Goal: Task Accomplishment & Management: Complete application form

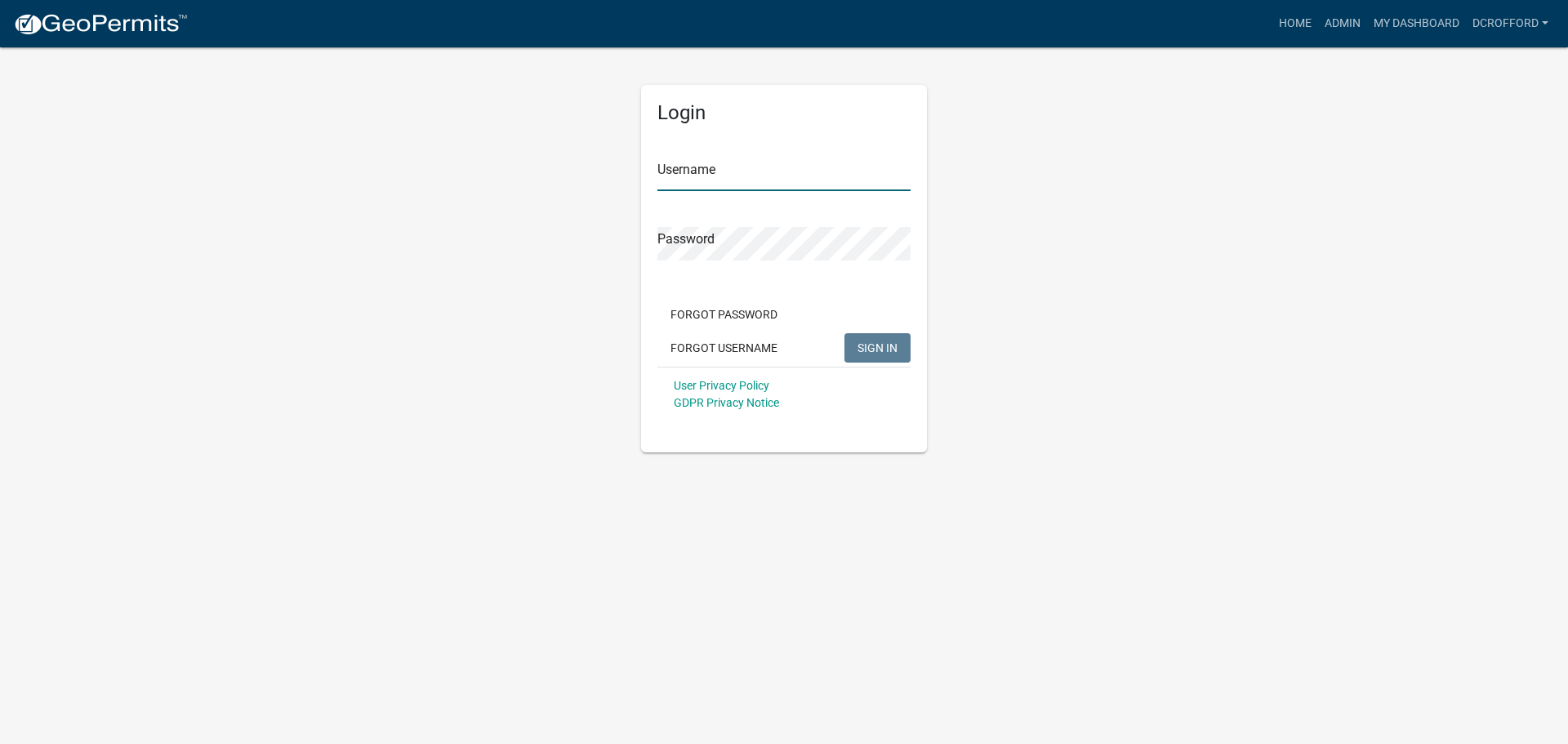
type input "dcrofford"
click at [865, 357] on button "SIGN IN" at bounding box center [877, 348] width 66 height 30
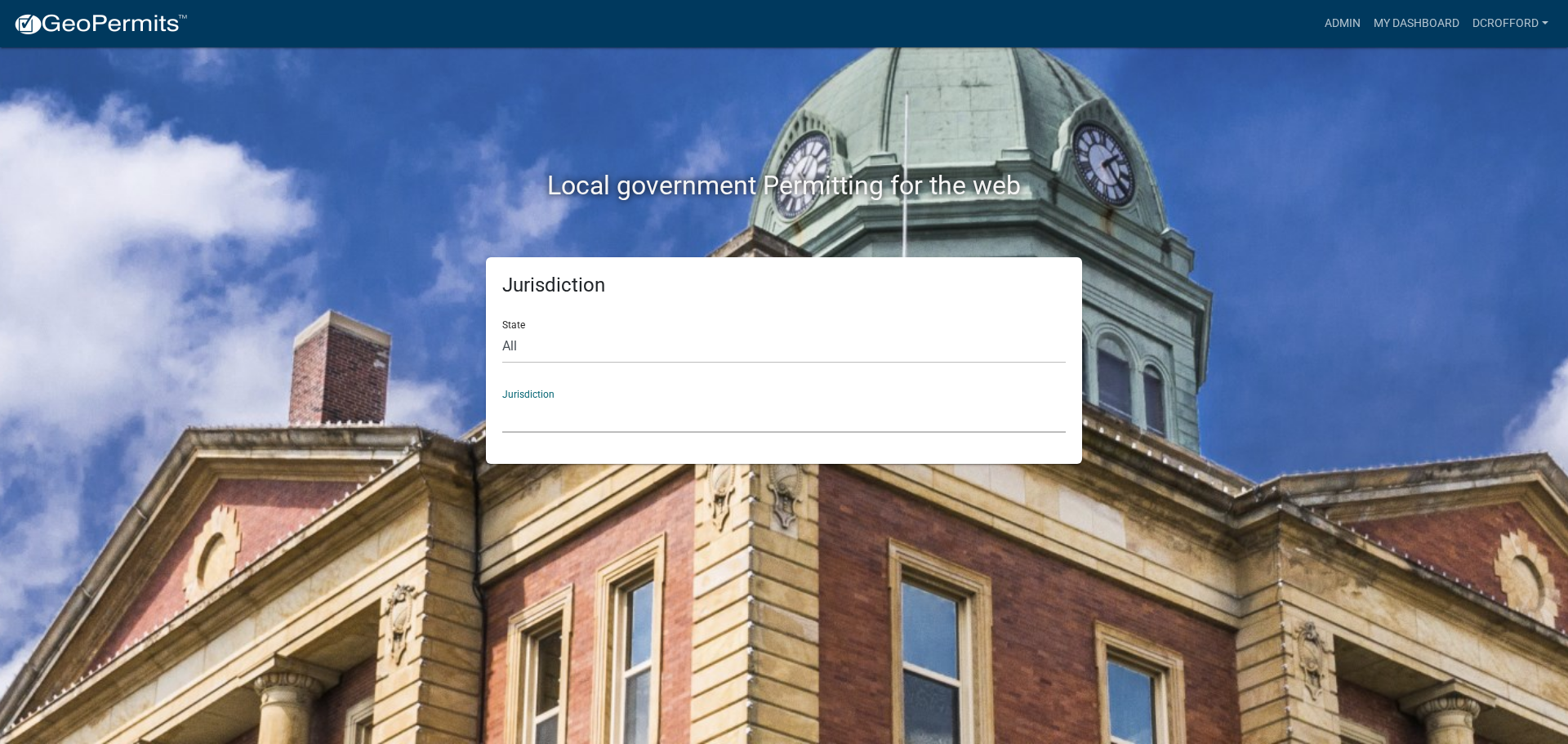
click at [640, 413] on select "[GEOGRAPHIC_DATA], [US_STATE] City of [GEOGRAPHIC_DATA], [US_STATE] [GEOGRAPHIC…" at bounding box center [783, 416] width 563 height 33
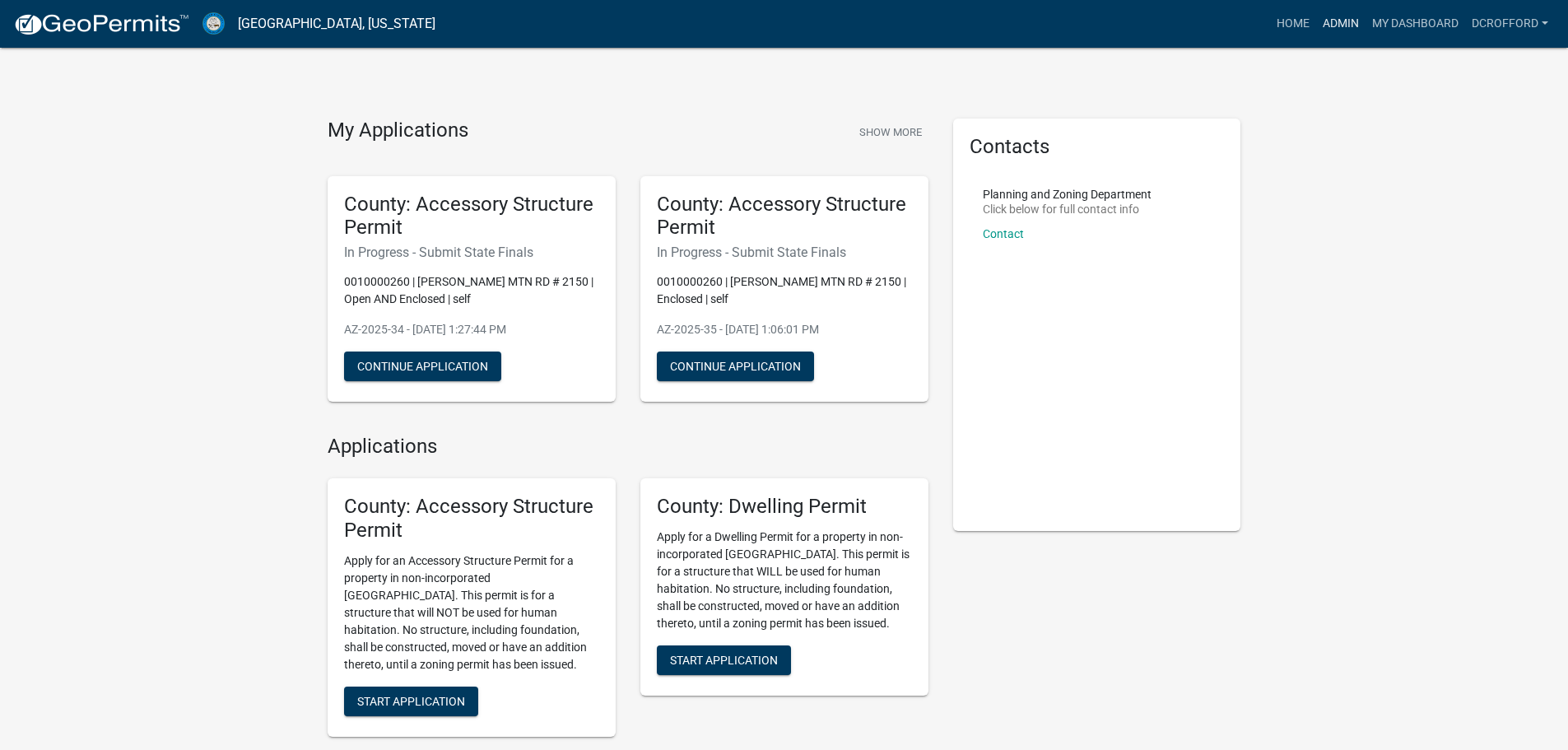
click at [1345, 31] on link "Admin" at bounding box center [1341, 24] width 49 height 31
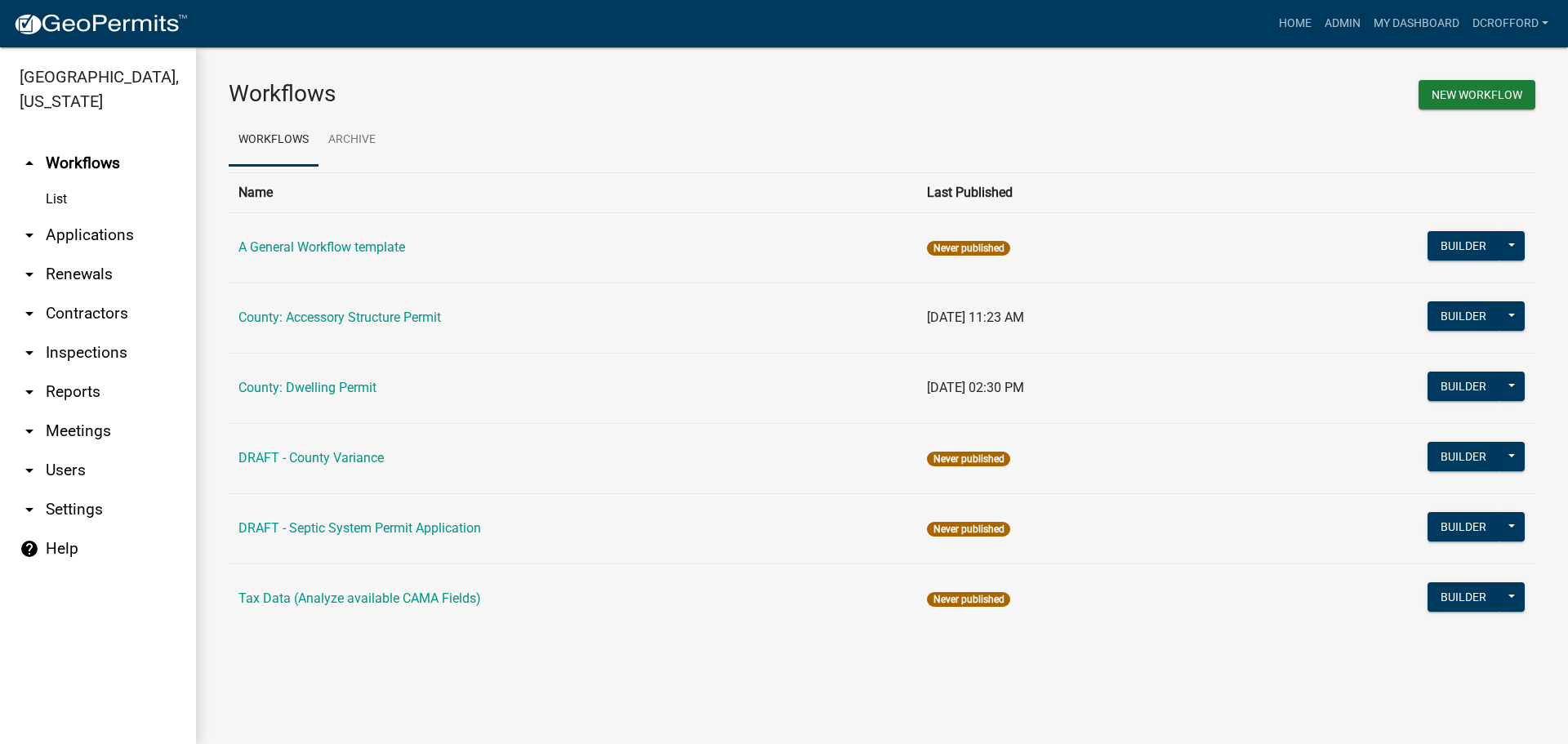
click at [79, 234] on link "arrow_drop_down Applications" at bounding box center [98, 235] width 196 height 39
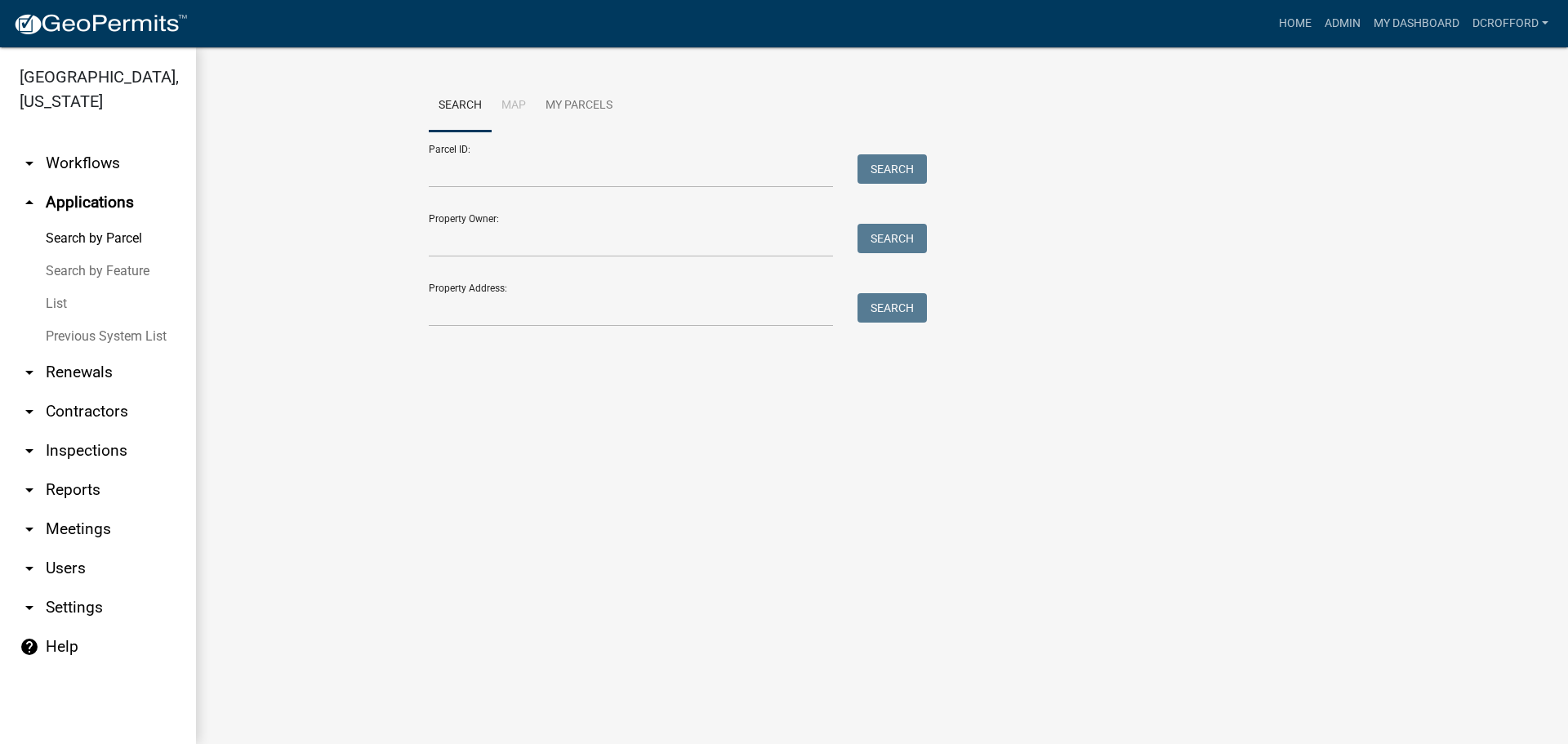
click at [54, 298] on link "List" at bounding box center [98, 304] width 196 height 33
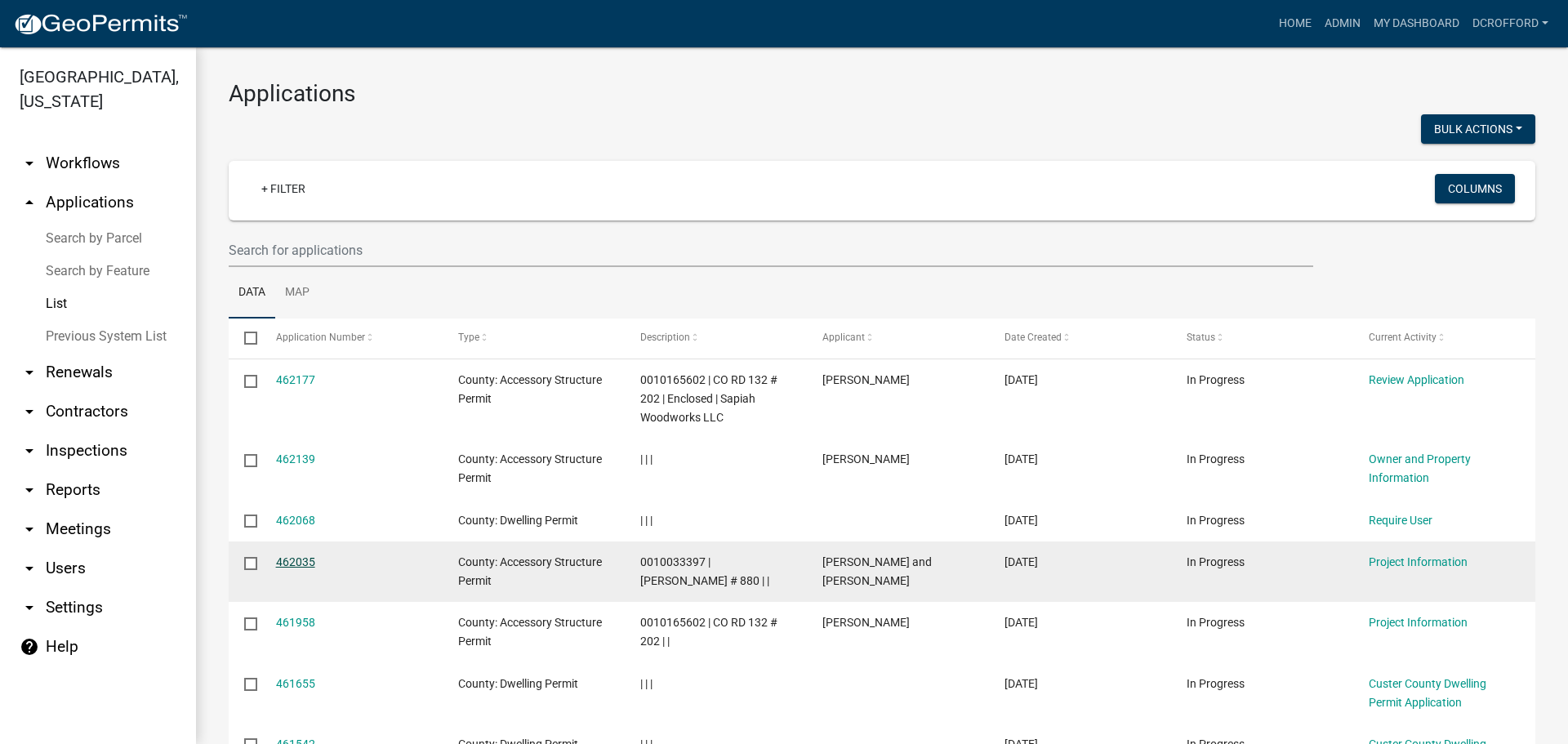
click at [297, 557] on link "462035" at bounding box center [295, 562] width 39 height 13
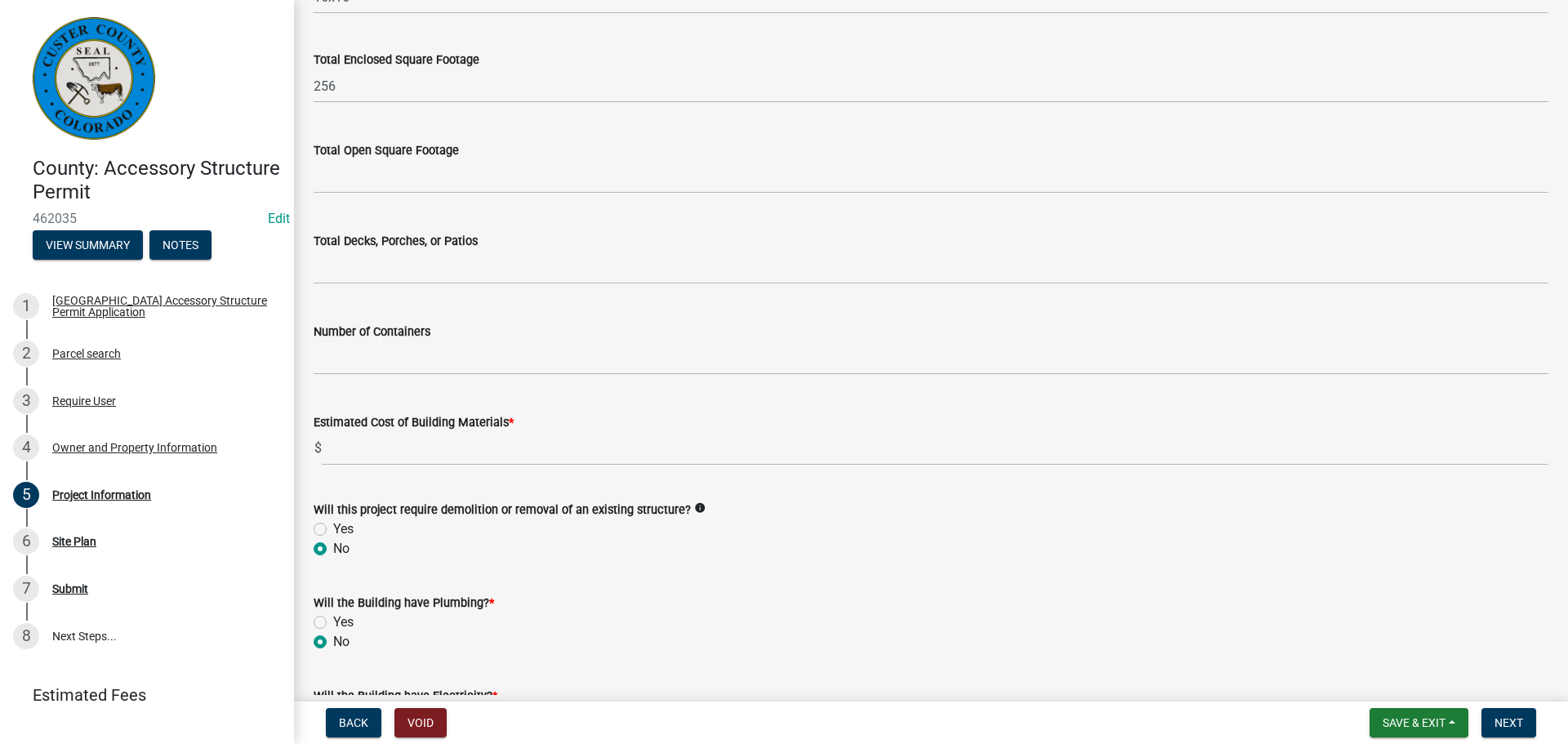
scroll to position [653, 0]
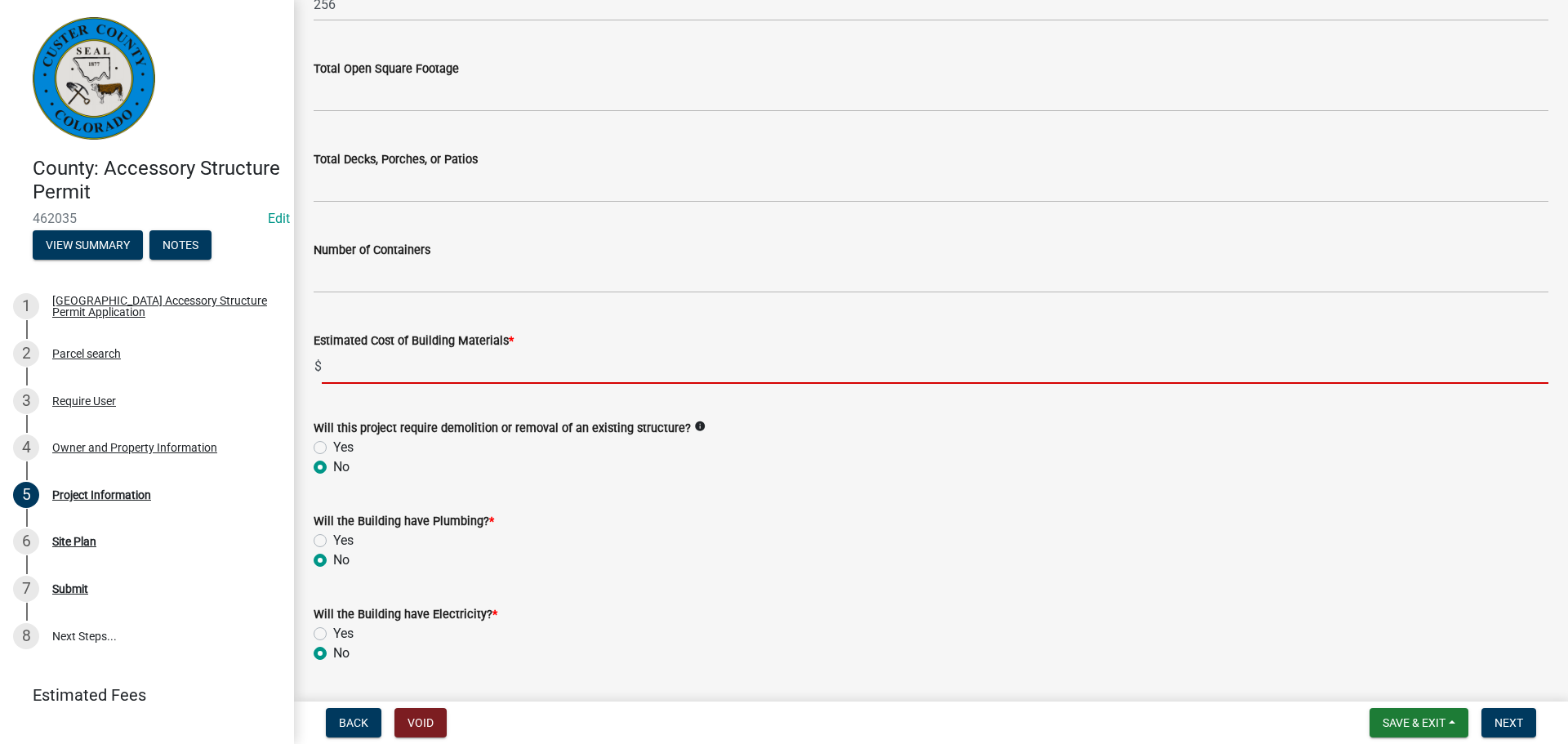
click at [427, 370] on input "text" at bounding box center [935, 366] width 1227 height 33
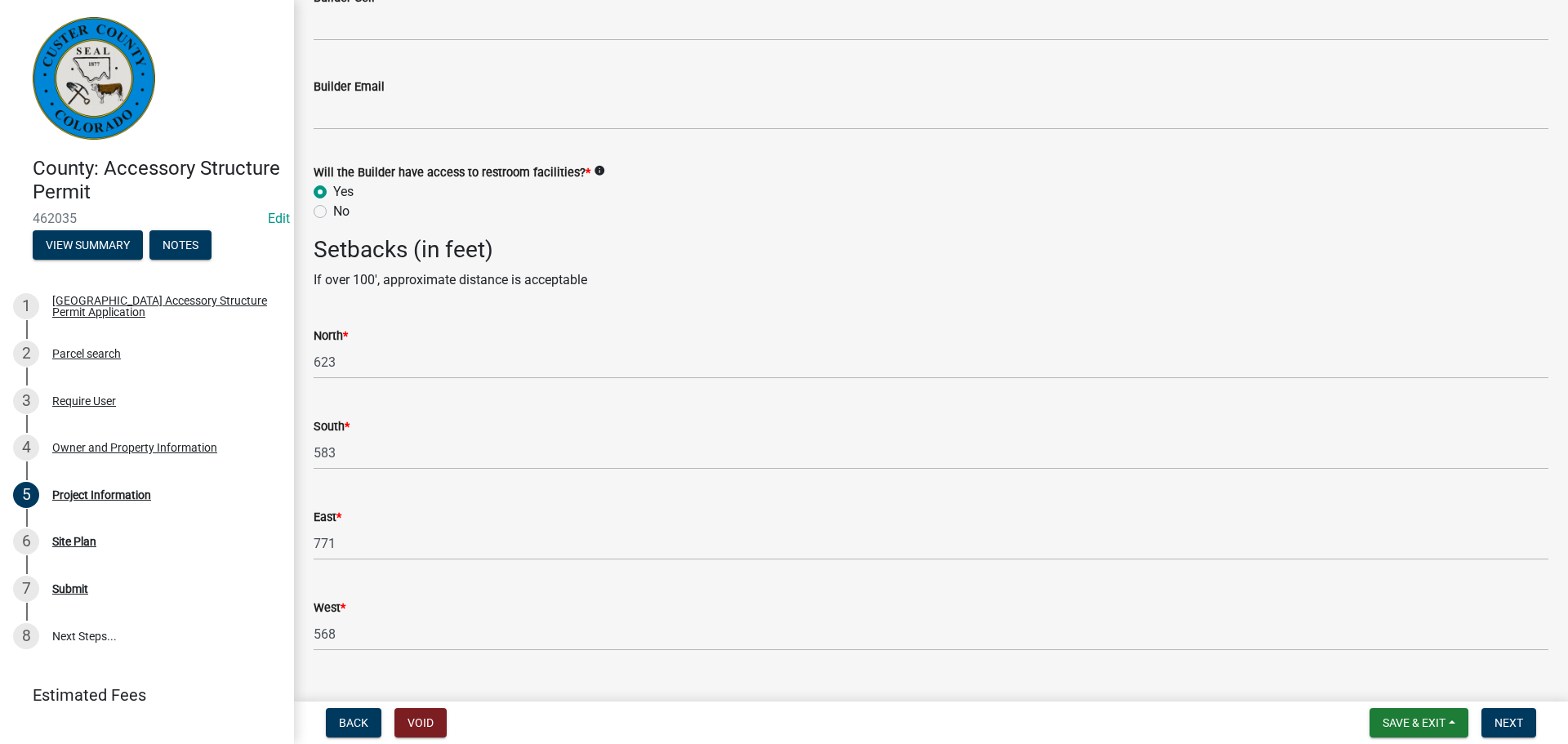
scroll to position [2178, 0]
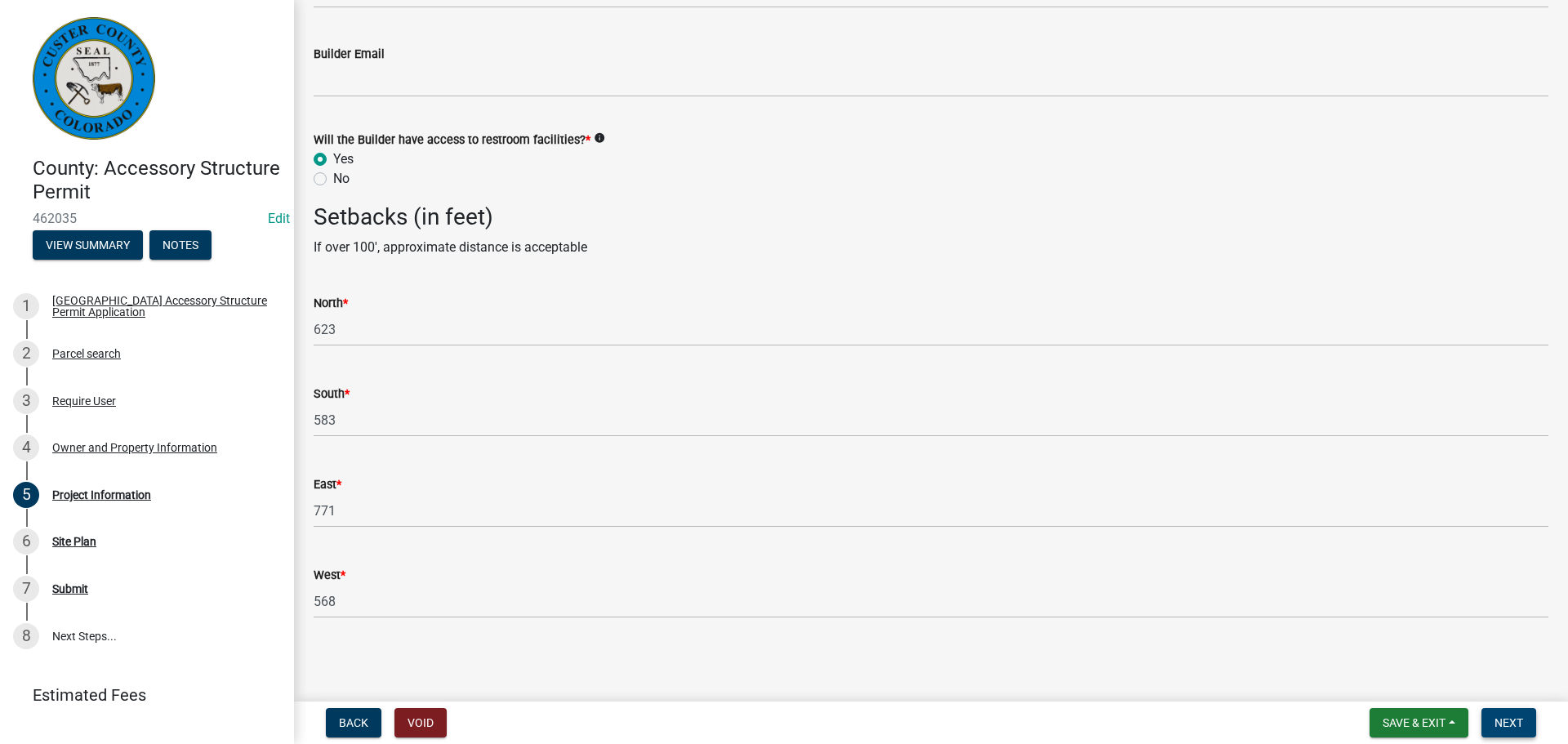
type input "9028"
click at [1515, 720] on span "Next" at bounding box center [1509, 723] width 29 height 13
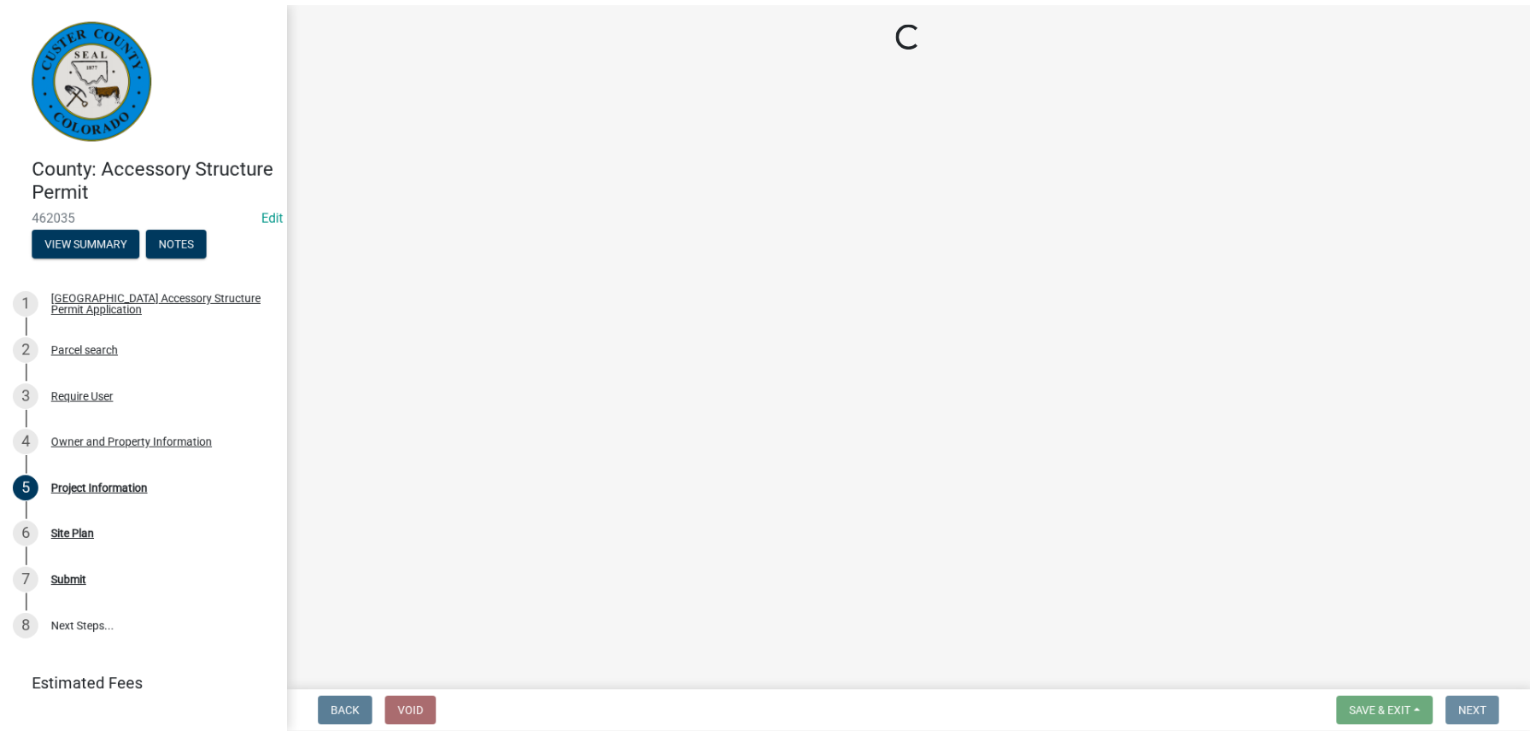
scroll to position [0, 0]
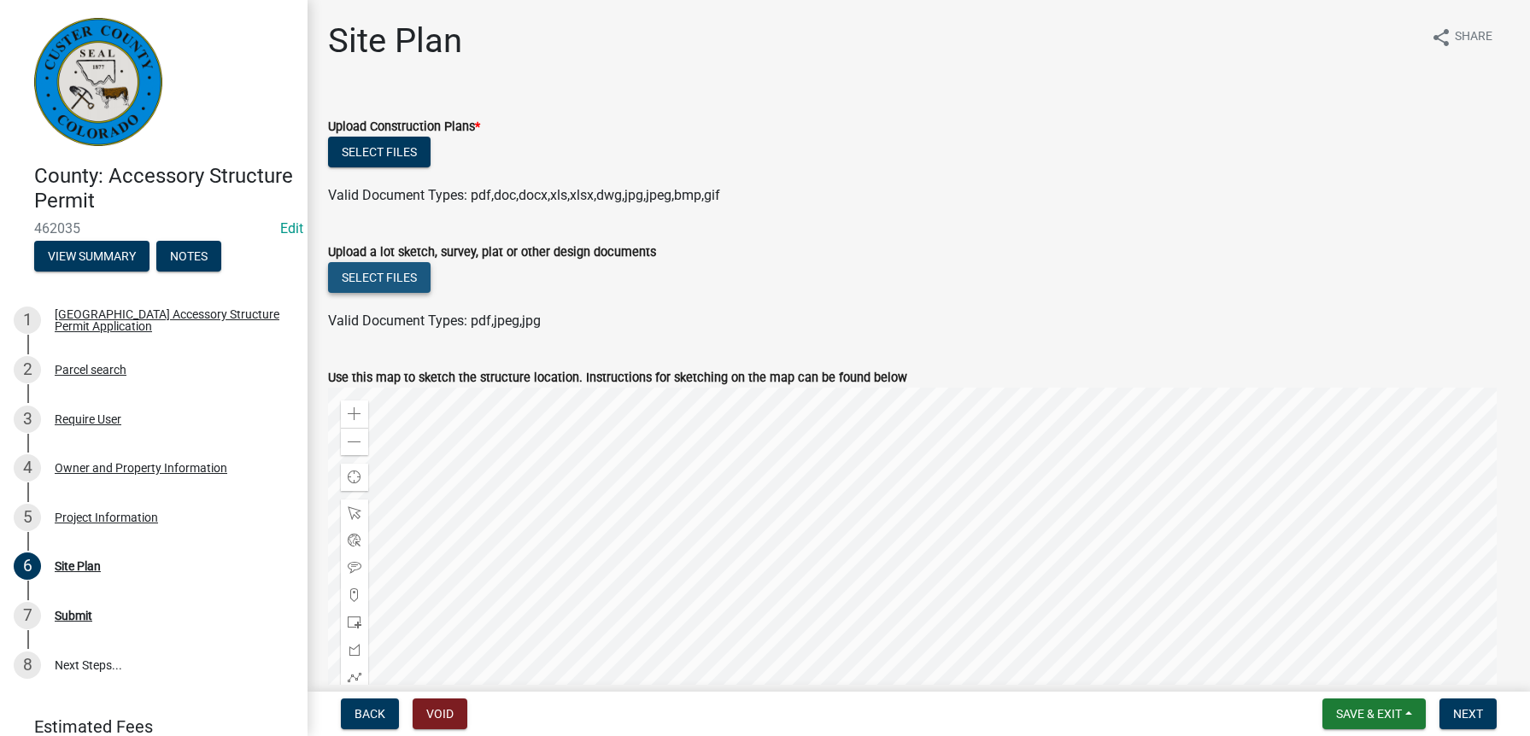
click at [399, 275] on button "Select files" at bounding box center [379, 277] width 103 height 31
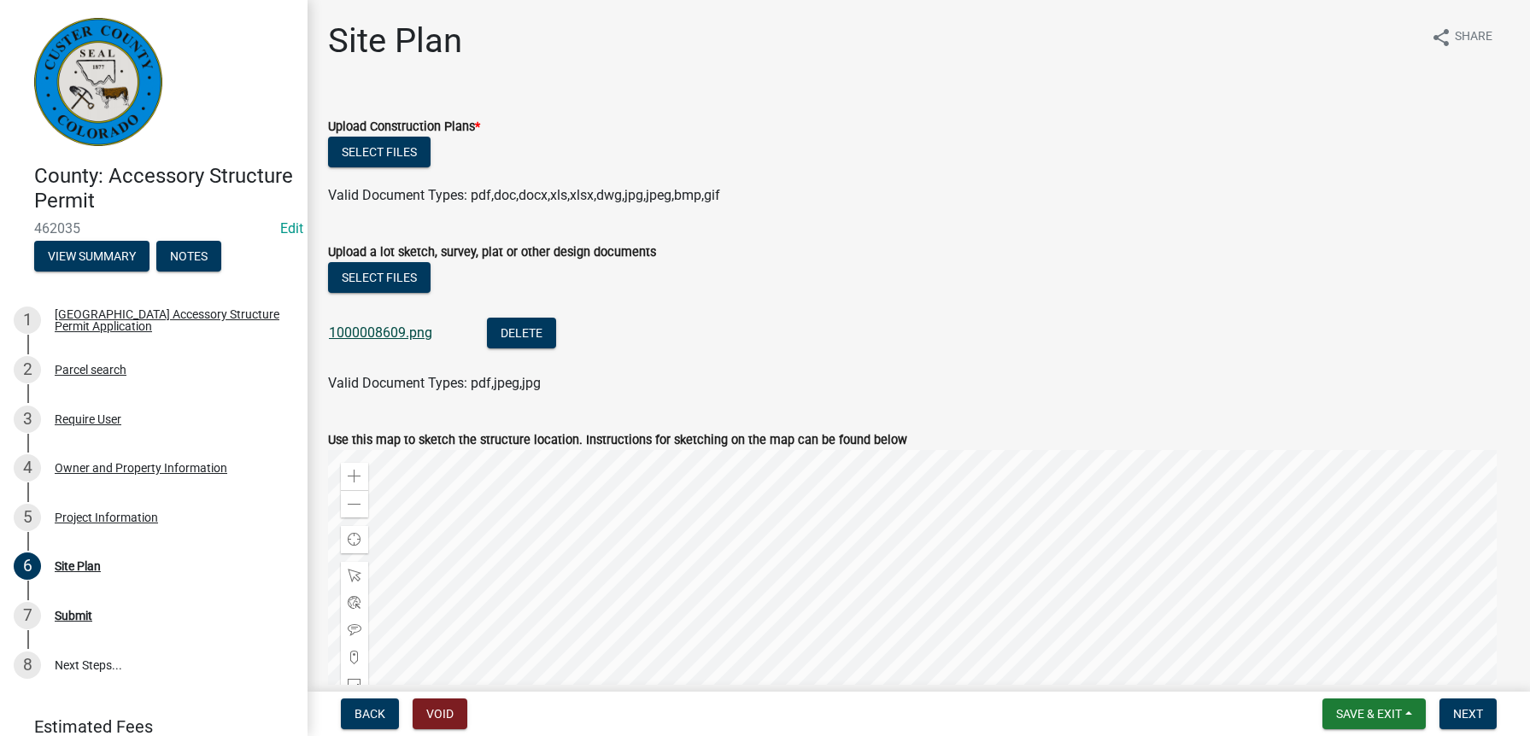
click at [381, 334] on link "1000008609.png" at bounding box center [380, 333] width 103 height 16
click at [487, 167] on div "Select files" at bounding box center [918, 154] width 1181 height 35
click at [407, 162] on button "Select files" at bounding box center [379, 152] width 103 height 31
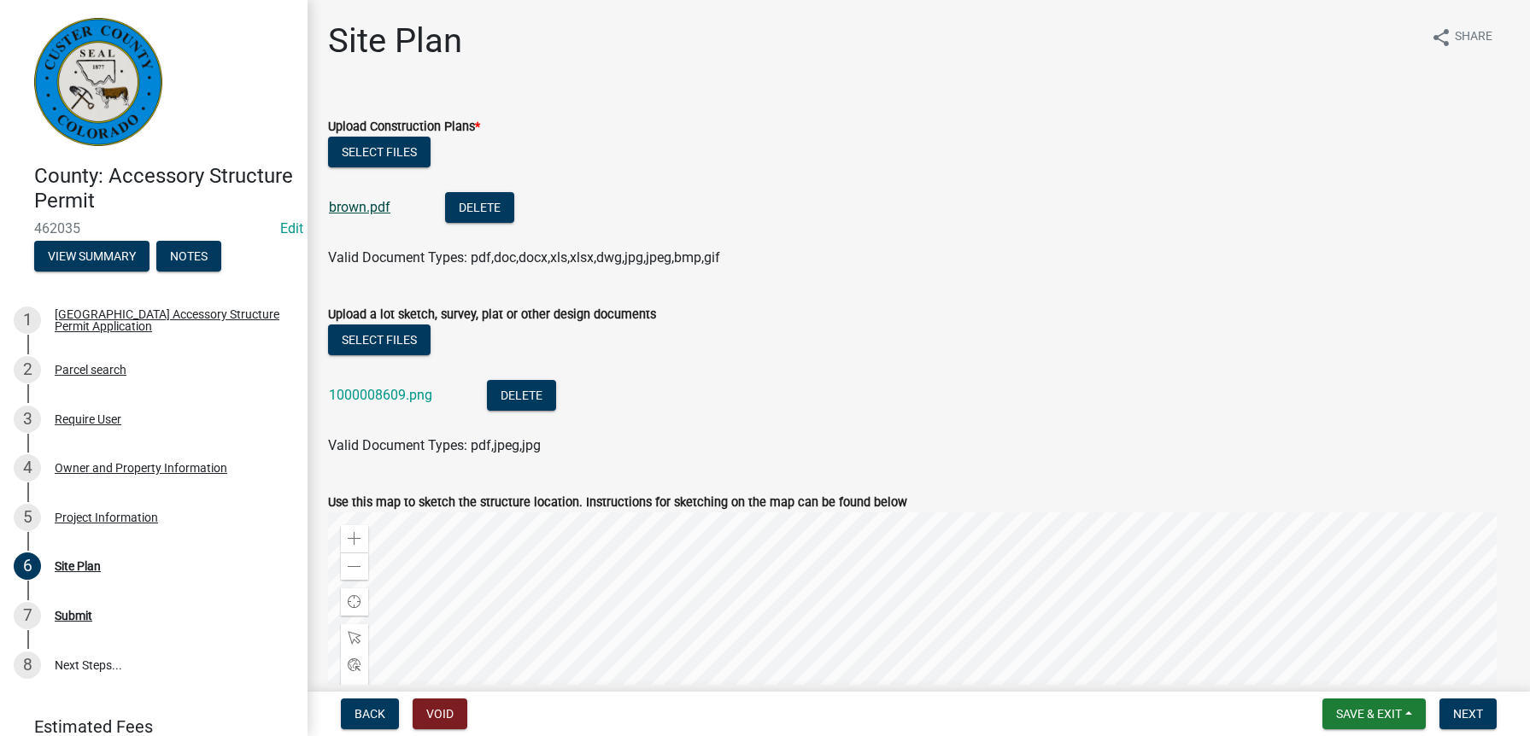
click at [366, 206] on link "brown.pdf" at bounding box center [360, 207] width 62 height 16
click at [453, 208] on button "Delete" at bounding box center [479, 207] width 69 height 31
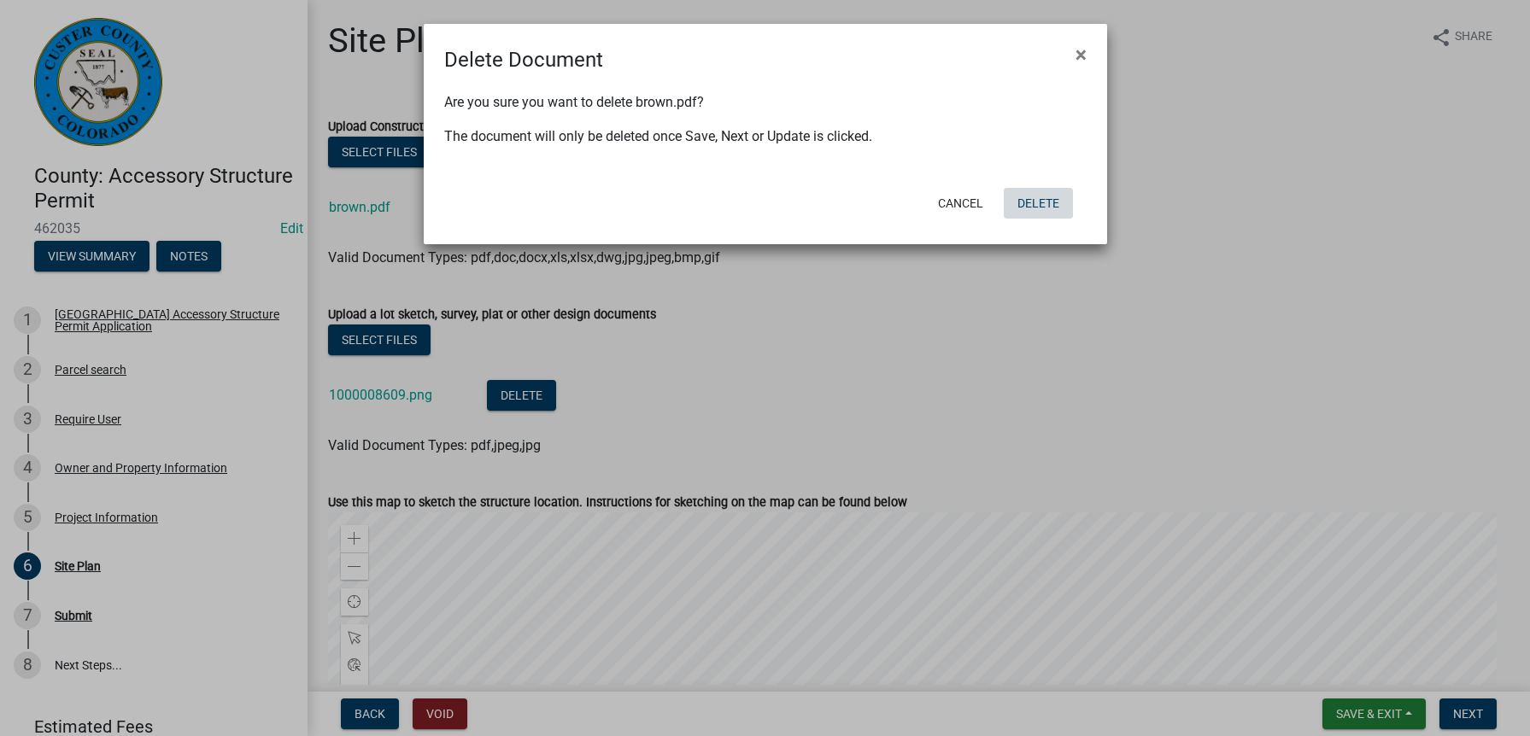
click at [1028, 201] on button "Delete" at bounding box center [1038, 203] width 69 height 31
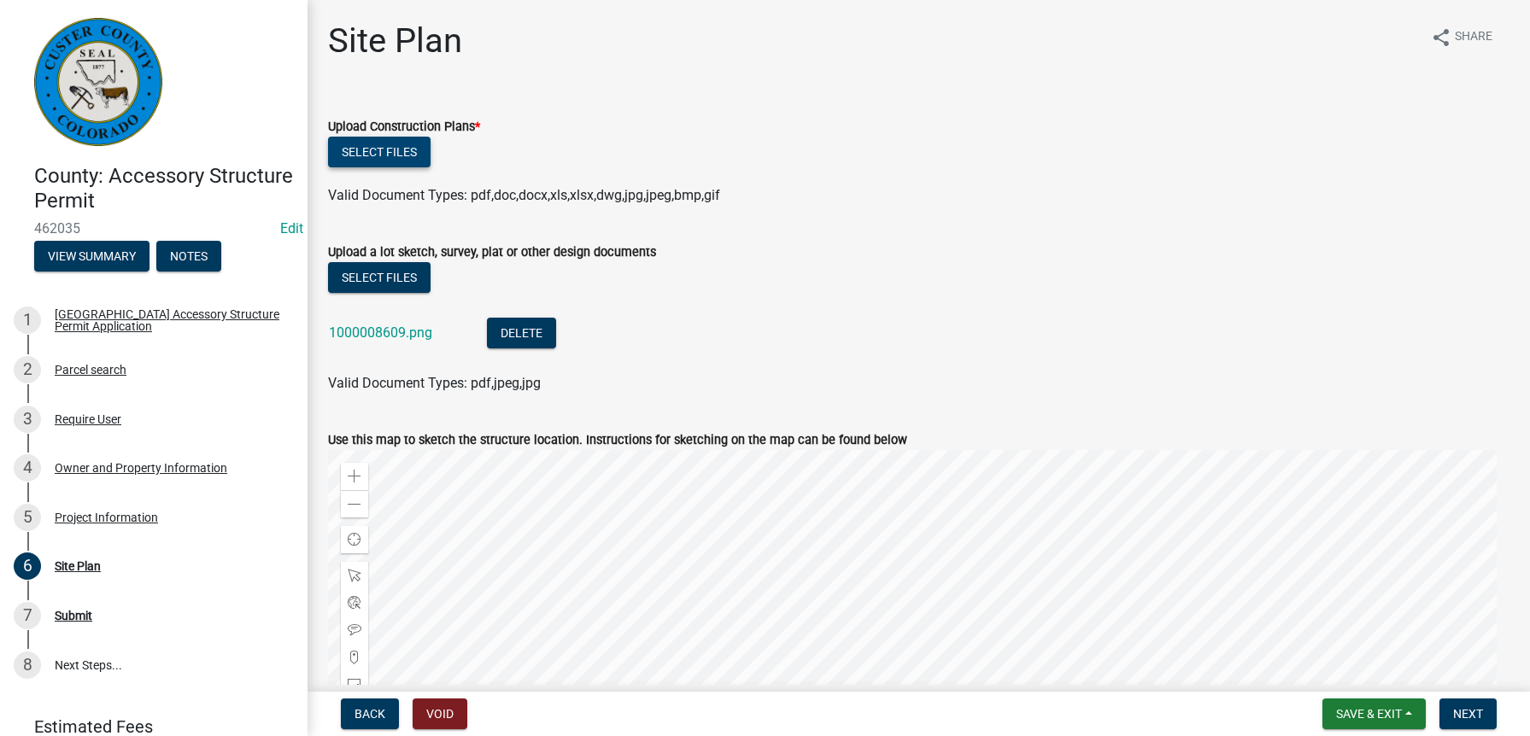
click at [384, 151] on button "Select files" at bounding box center [379, 152] width 103 height 31
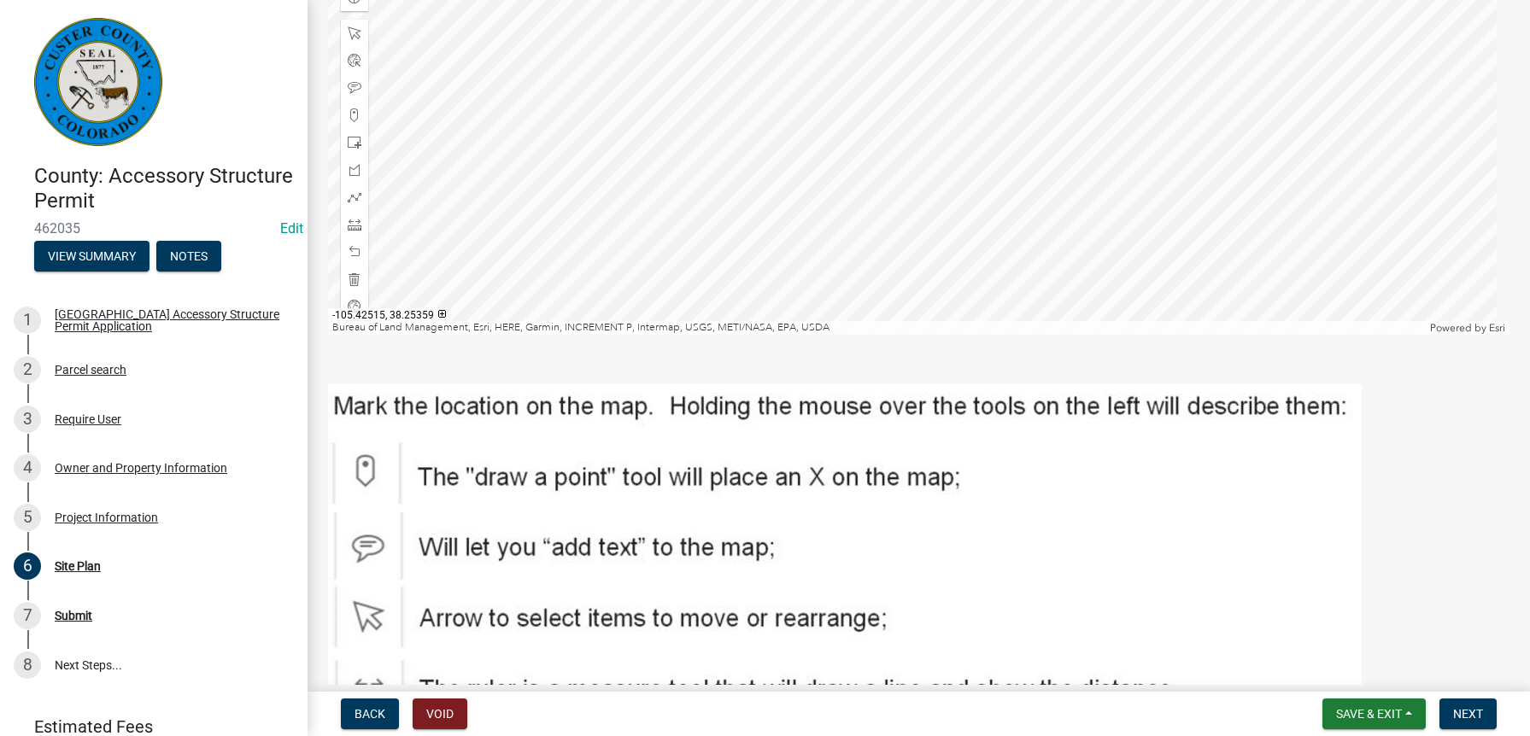
scroll to position [718, 0]
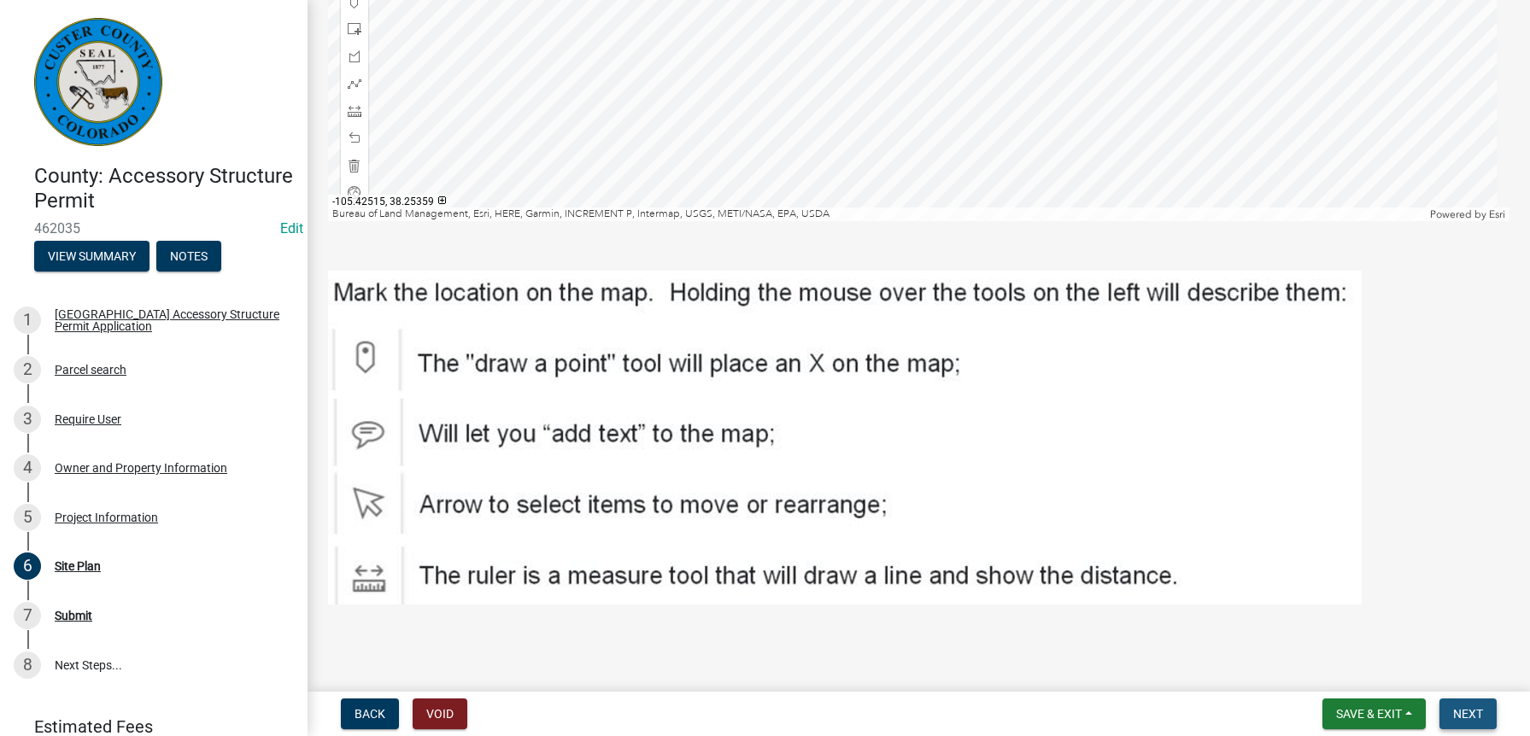
click at [1462, 703] on button "Next" at bounding box center [1467, 714] width 57 height 31
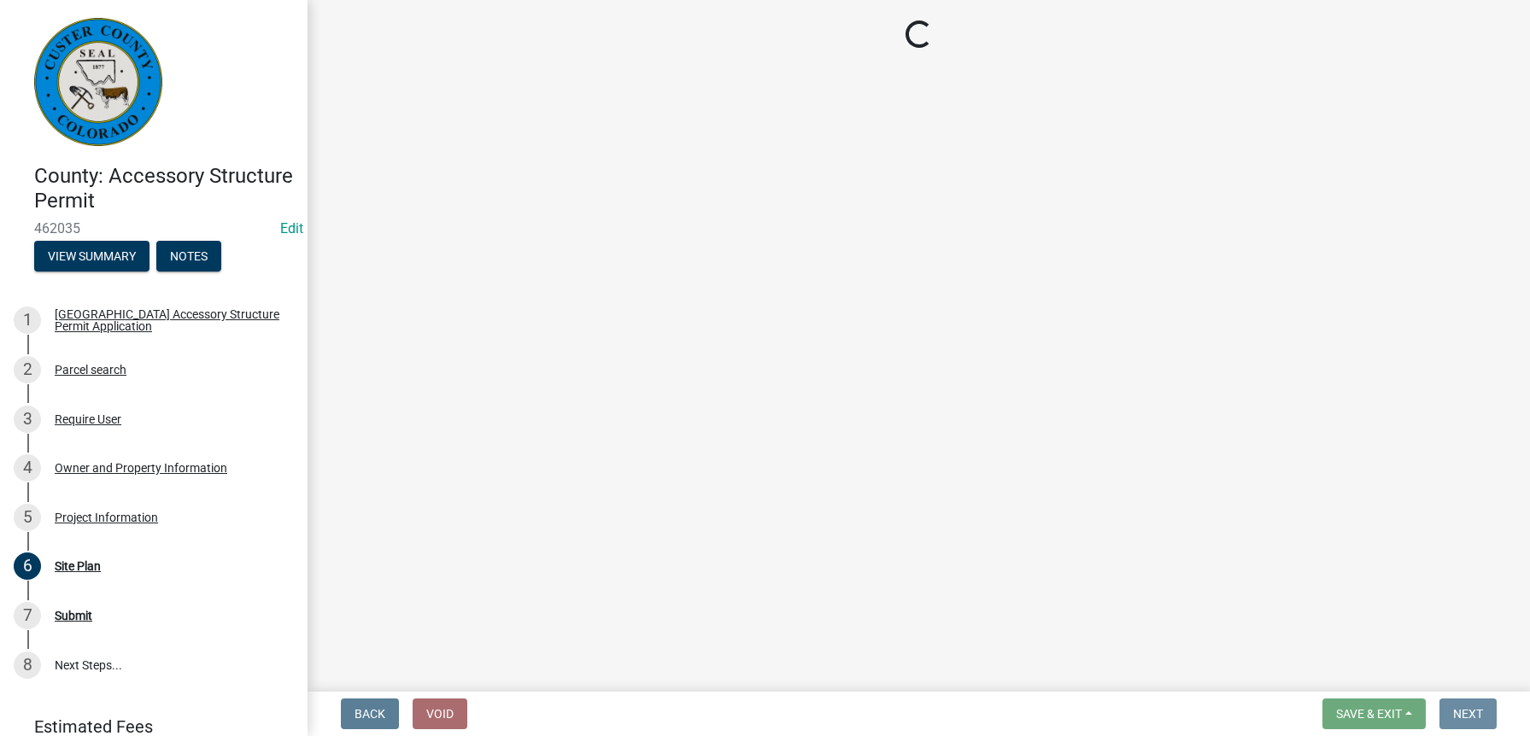
scroll to position [0, 0]
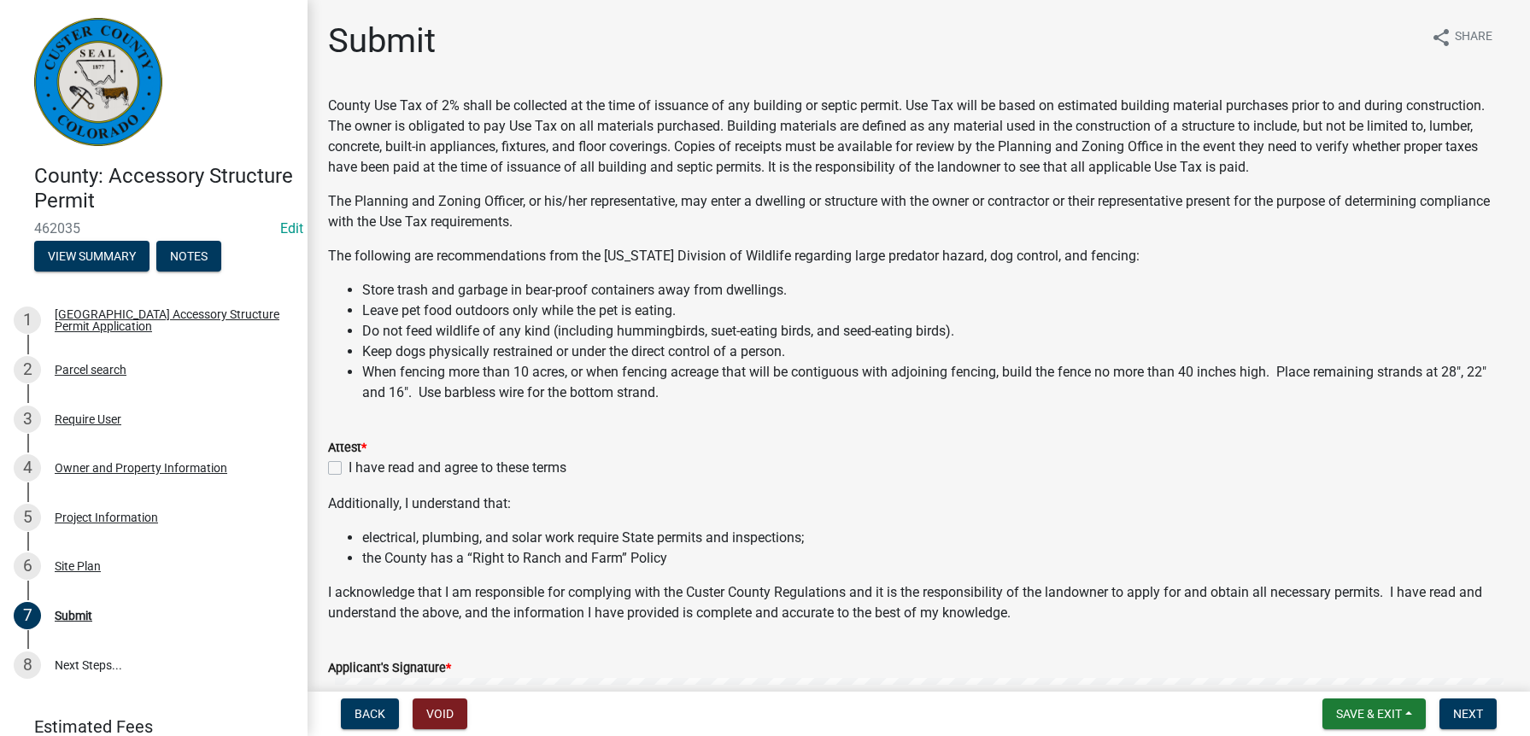
click at [342, 465] on div "I have read and agree to these terms" at bounding box center [918, 468] width 1181 height 21
click at [349, 466] on label "I have read and agree to these terms" at bounding box center [458, 468] width 218 height 21
click at [349, 466] on input "I have read and agree to these terms" at bounding box center [354, 463] width 11 height 11
checkbox input "true"
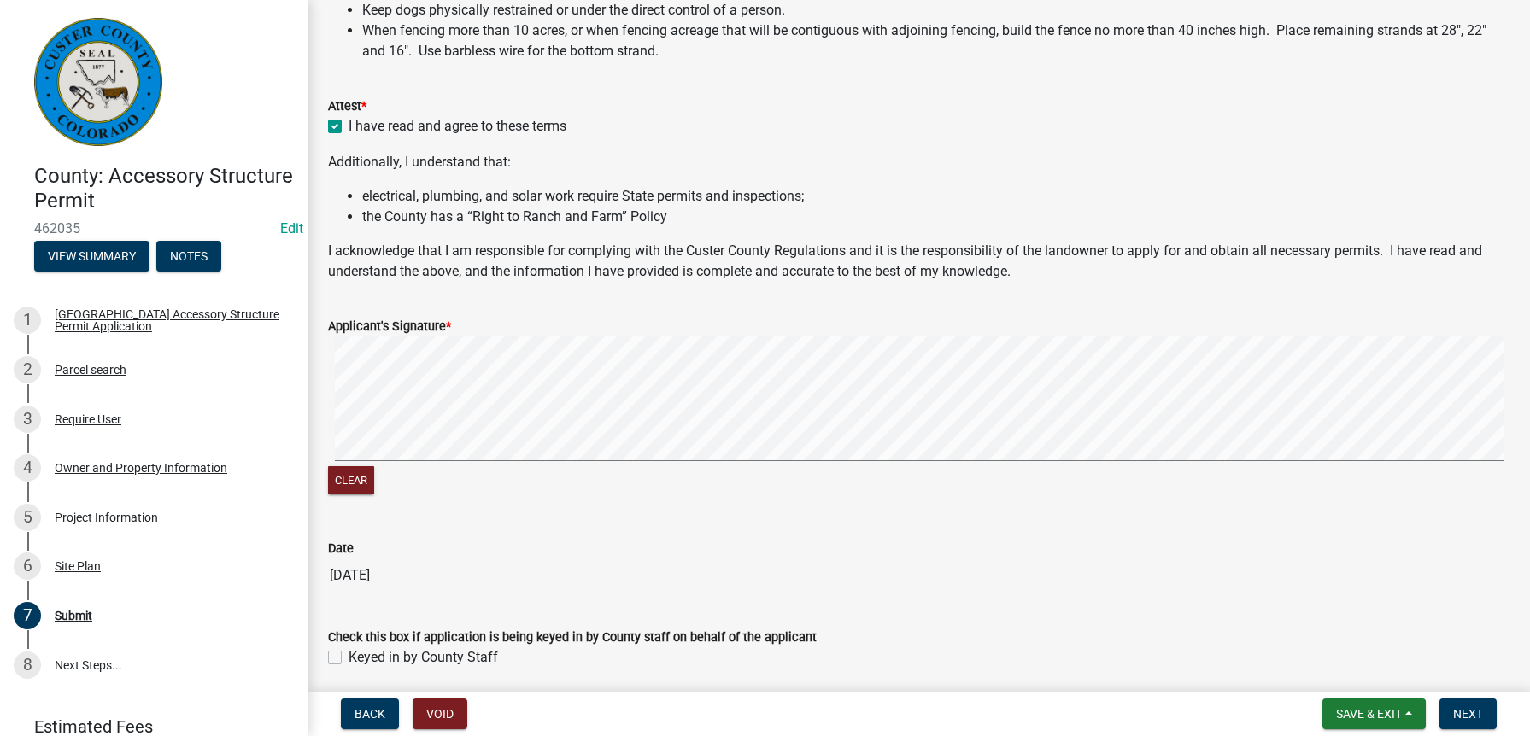
scroll to position [567, 0]
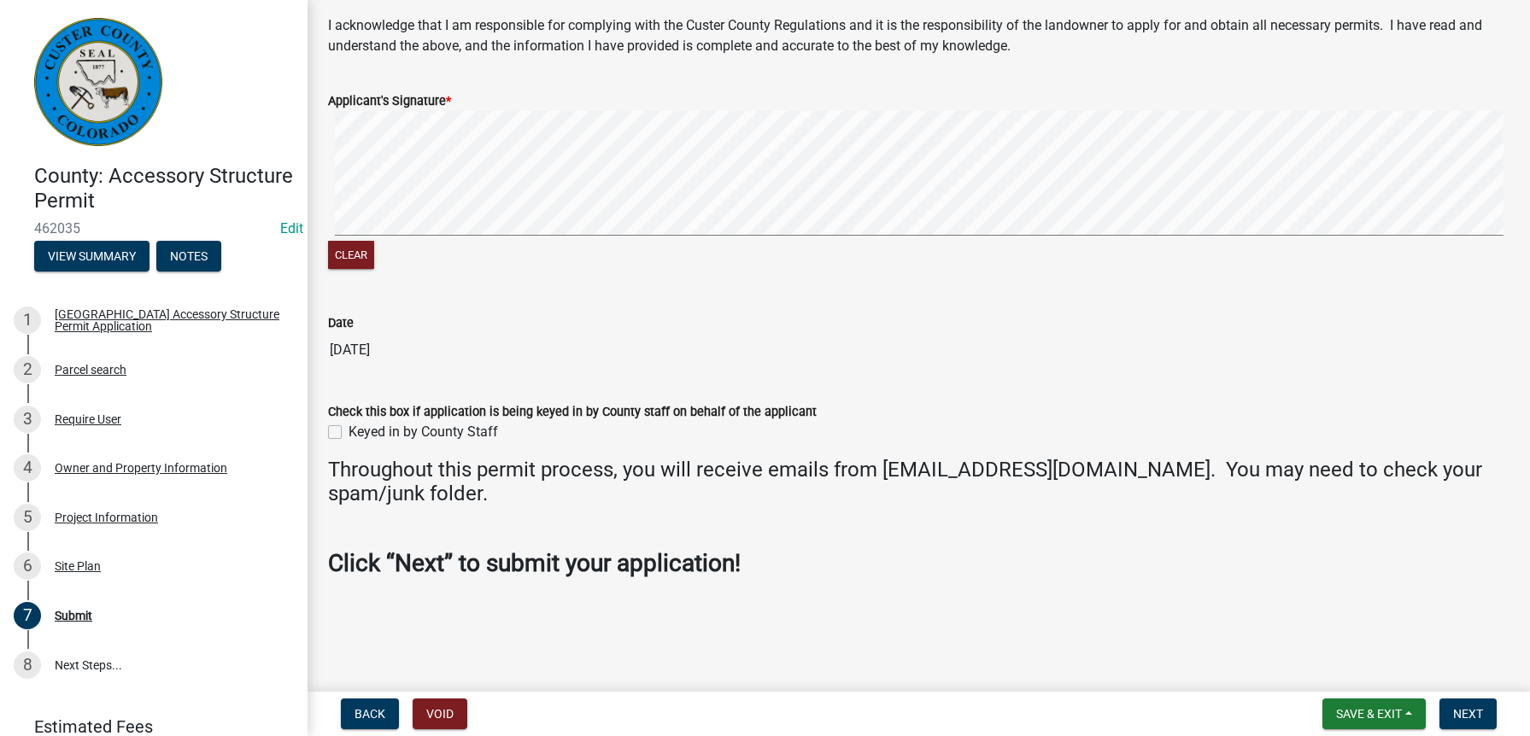
click at [454, 249] on div "Clear" at bounding box center [918, 192] width 1181 height 162
click at [360, 243] on div "Clear" at bounding box center [918, 192] width 1181 height 162
click at [349, 427] on label "Keyed in by County Staff" at bounding box center [423, 432] width 149 height 21
click at [349, 427] on input "Keyed in by County Staff" at bounding box center [354, 427] width 11 height 11
checkbox input "true"
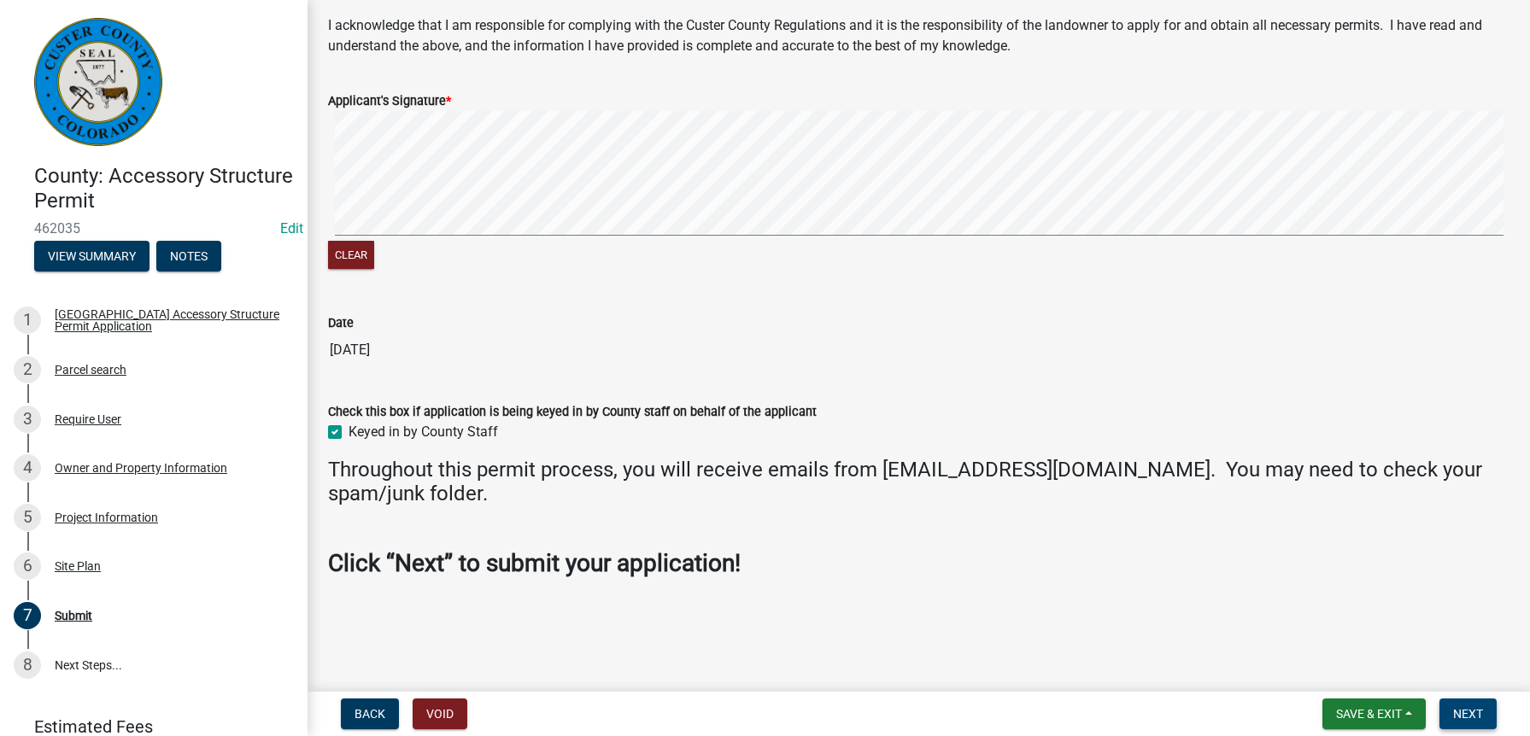
click at [1479, 708] on span "Next" at bounding box center [1468, 714] width 30 height 14
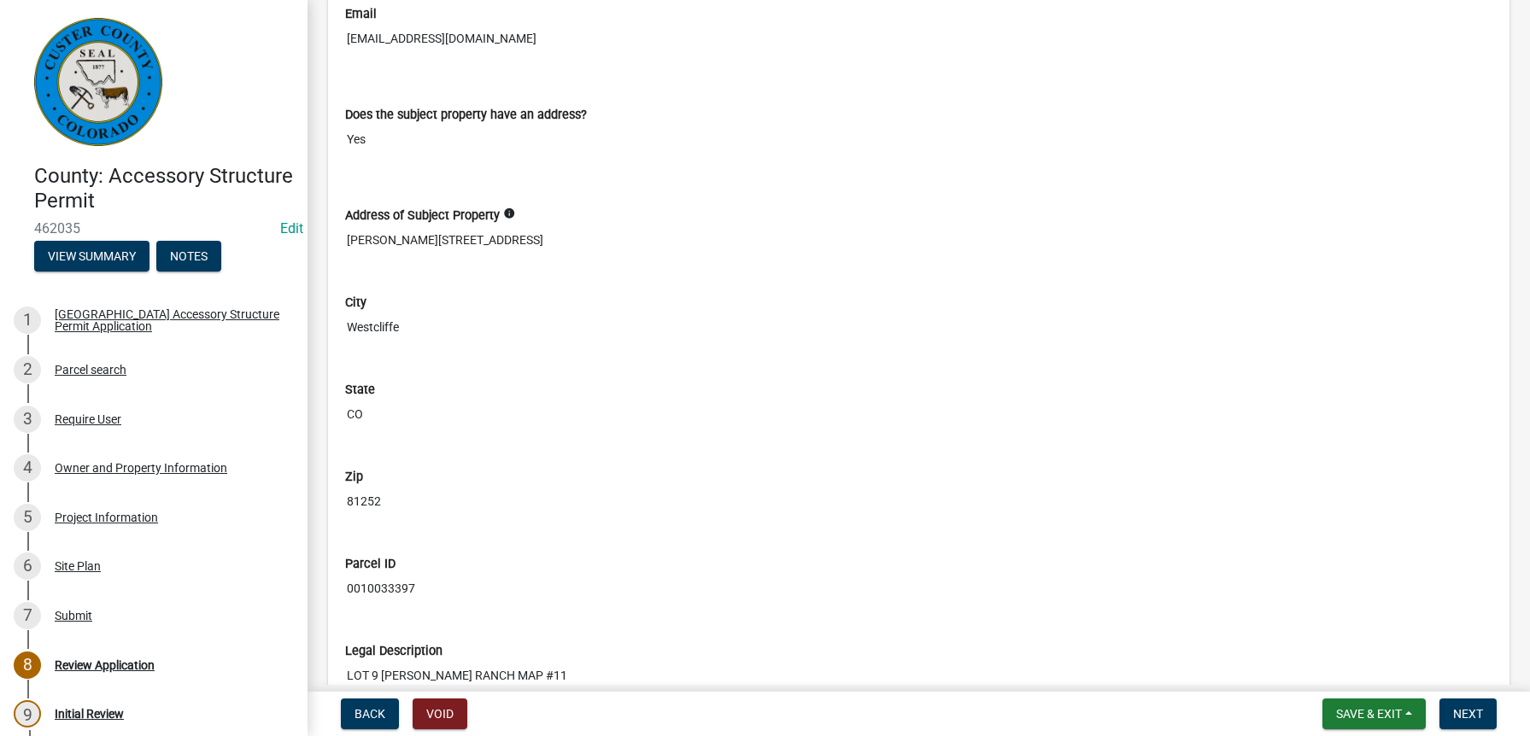
scroll to position [1708, 0]
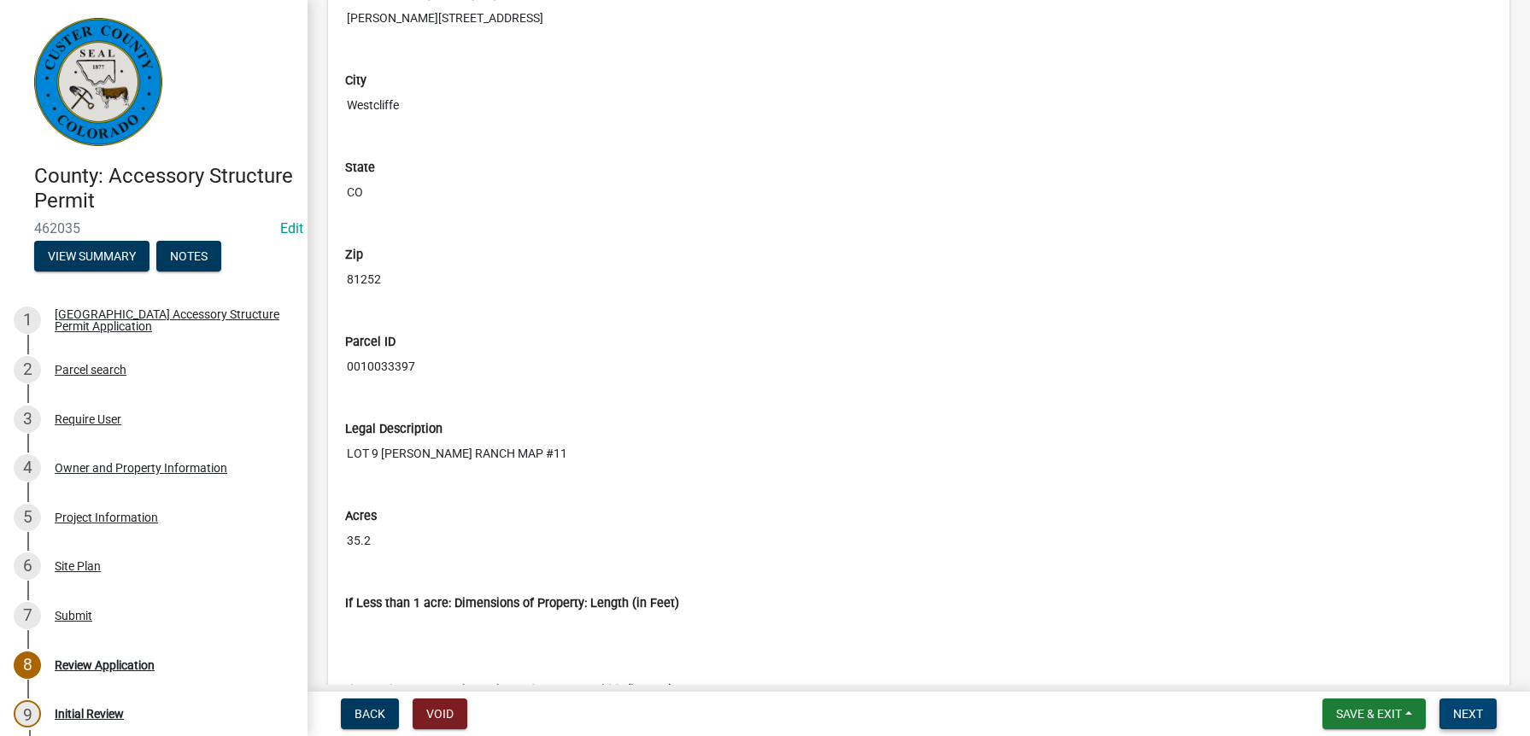
click at [1455, 718] on span "Next" at bounding box center [1468, 714] width 30 height 14
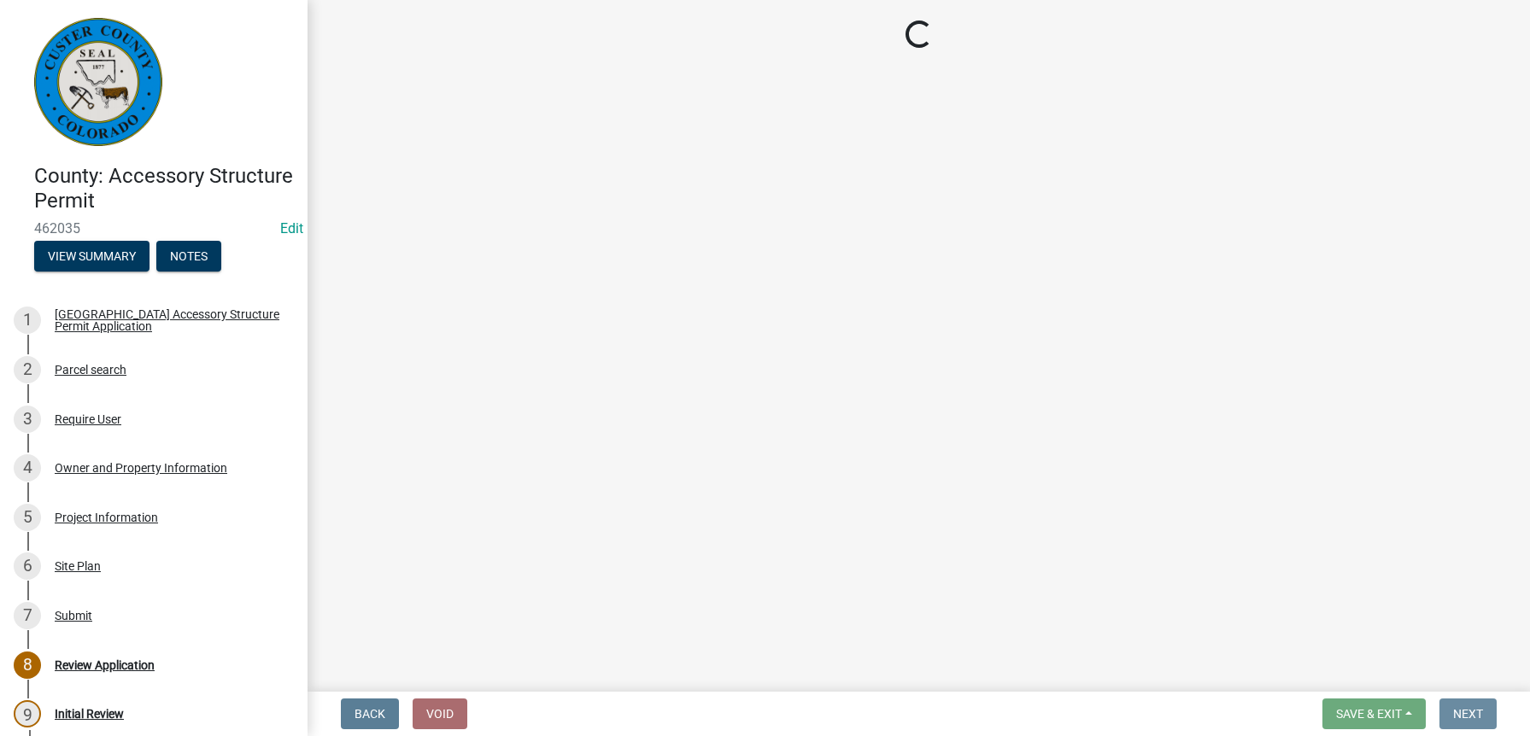
scroll to position [0, 0]
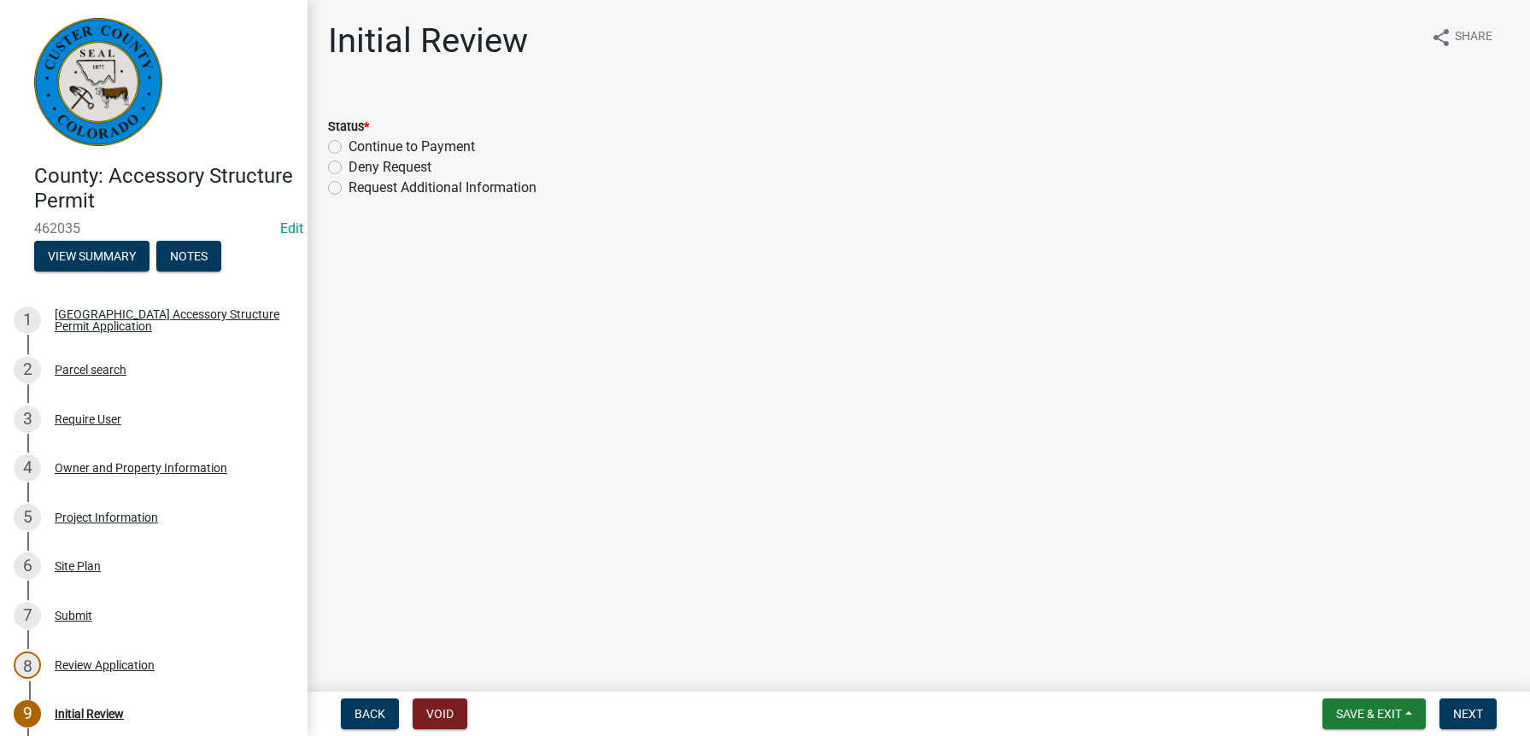
click at [349, 146] on label "Continue to Payment" at bounding box center [412, 147] width 126 height 21
click at [349, 146] on input "Continue to Payment" at bounding box center [354, 142] width 11 height 11
radio input "true"
click at [1455, 701] on button "Next" at bounding box center [1467, 714] width 57 height 31
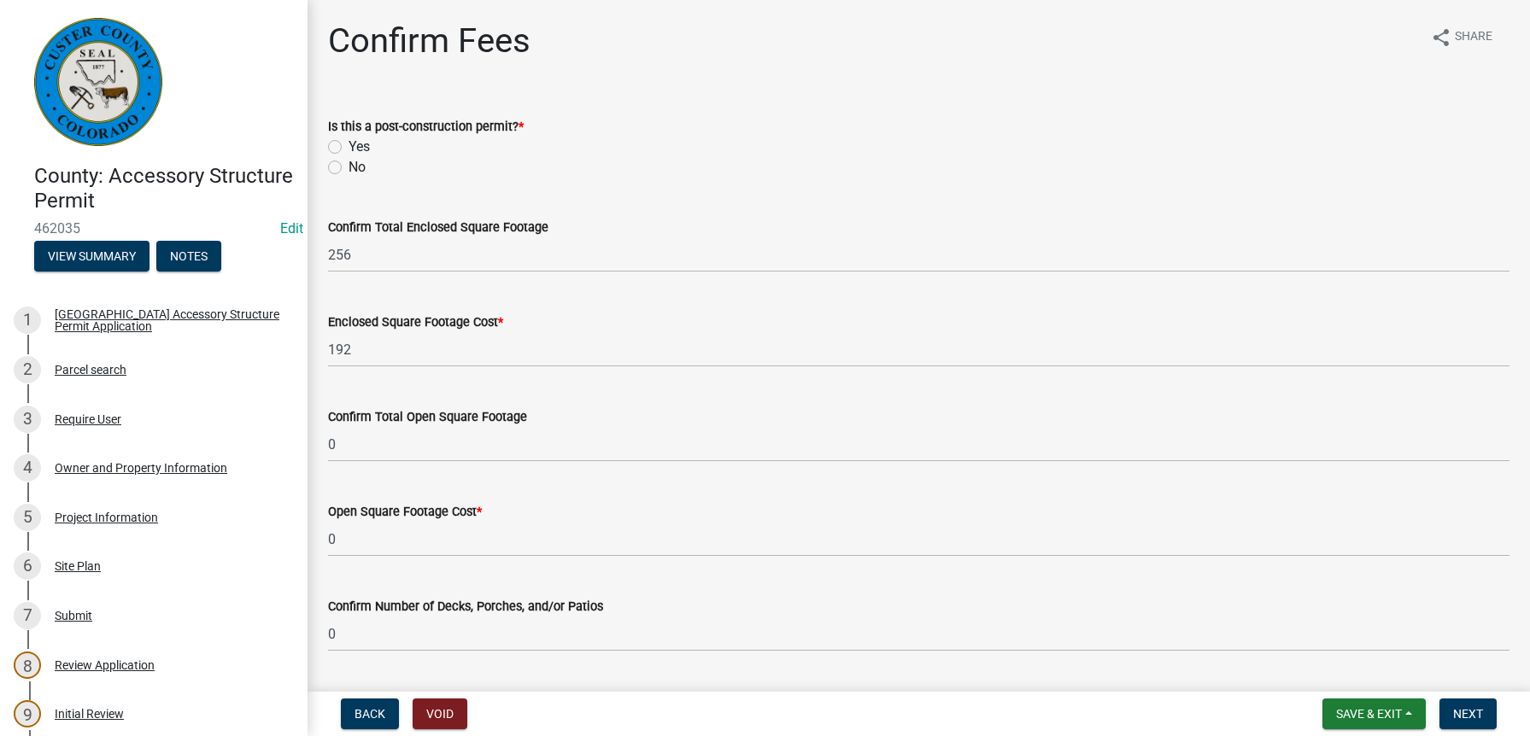
click at [349, 170] on label "No" at bounding box center [357, 167] width 17 height 21
click at [349, 168] on input "No" at bounding box center [354, 162] width 11 height 11
radio input "true"
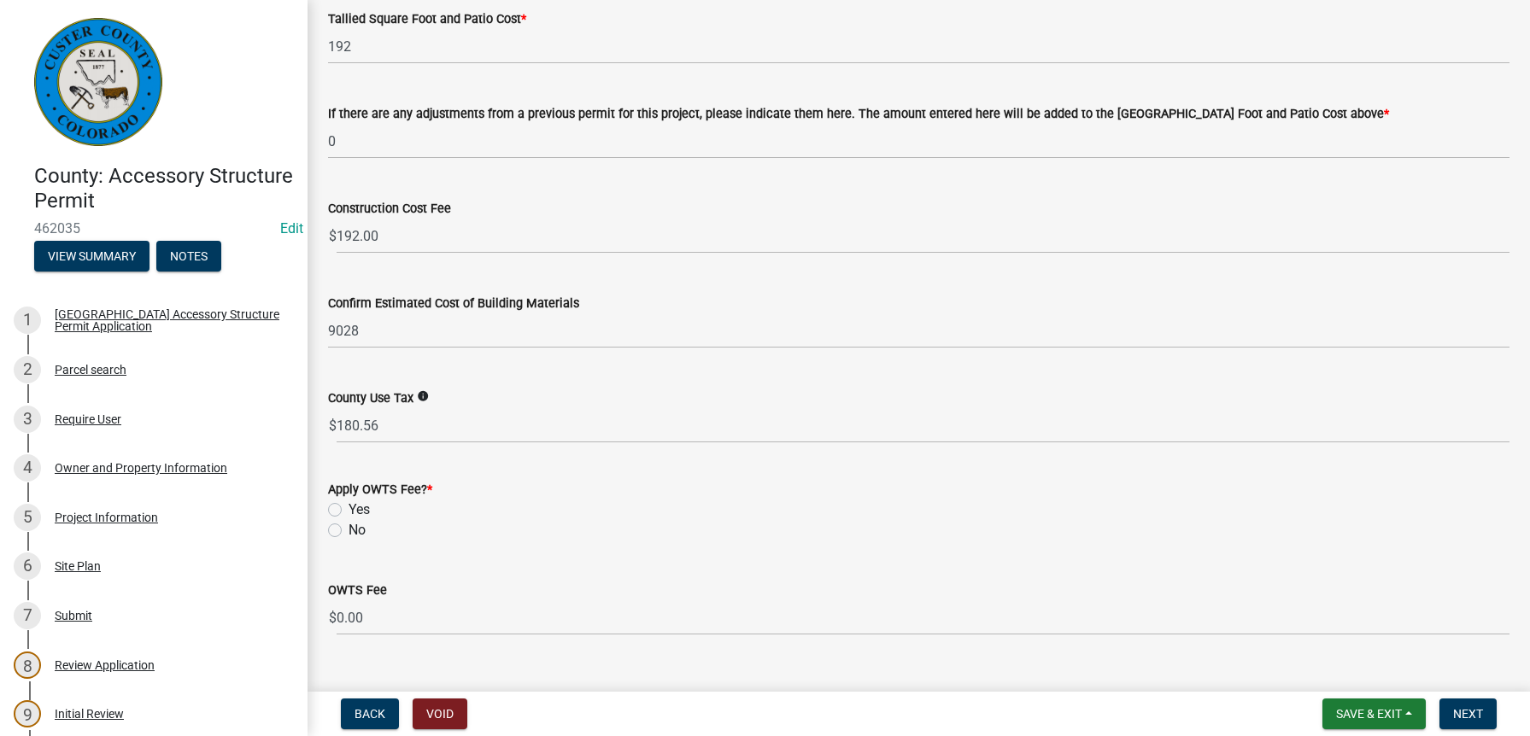
scroll to position [810, 0]
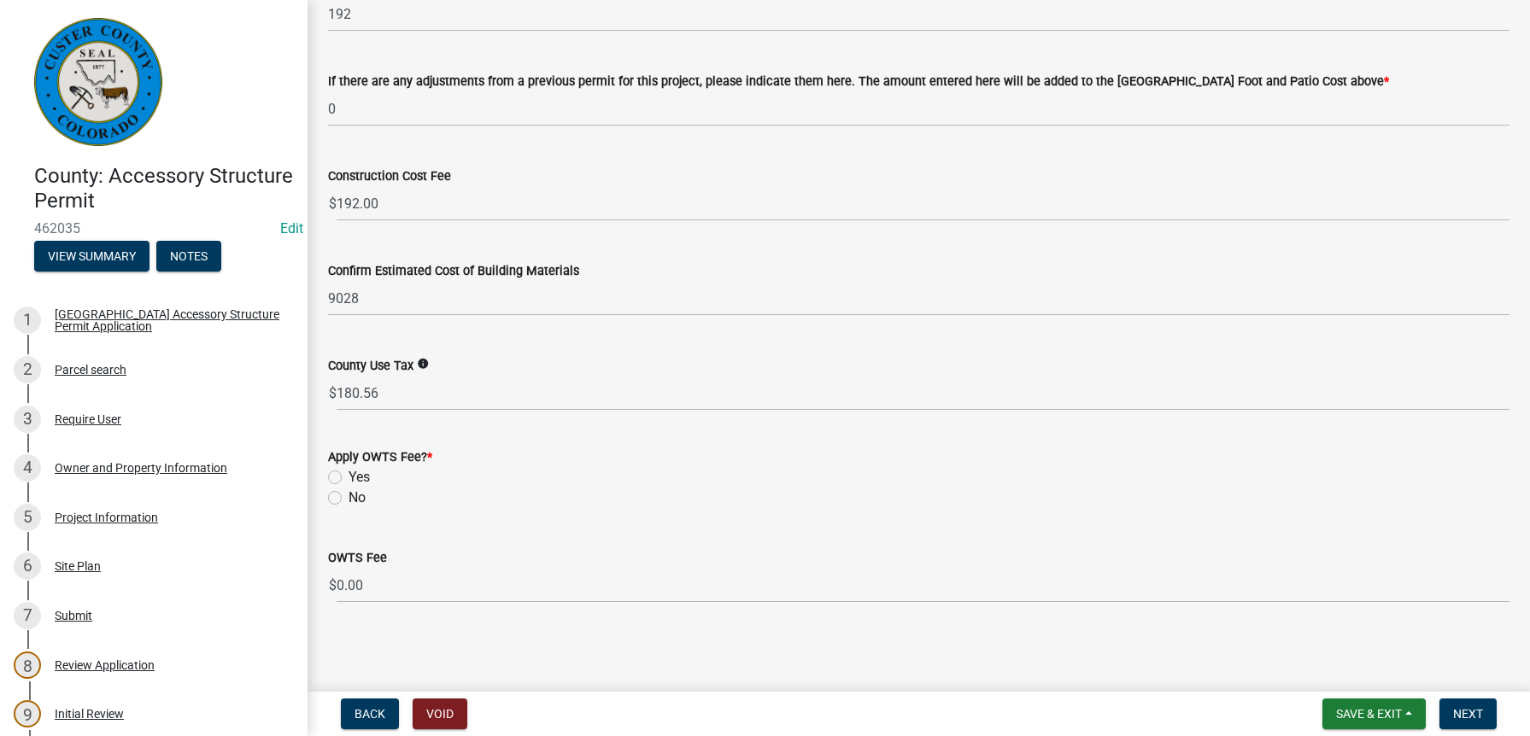
click at [349, 474] on label "Yes" at bounding box center [359, 477] width 21 height 21
click at [349, 474] on input "Yes" at bounding box center [354, 472] width 11 height 11
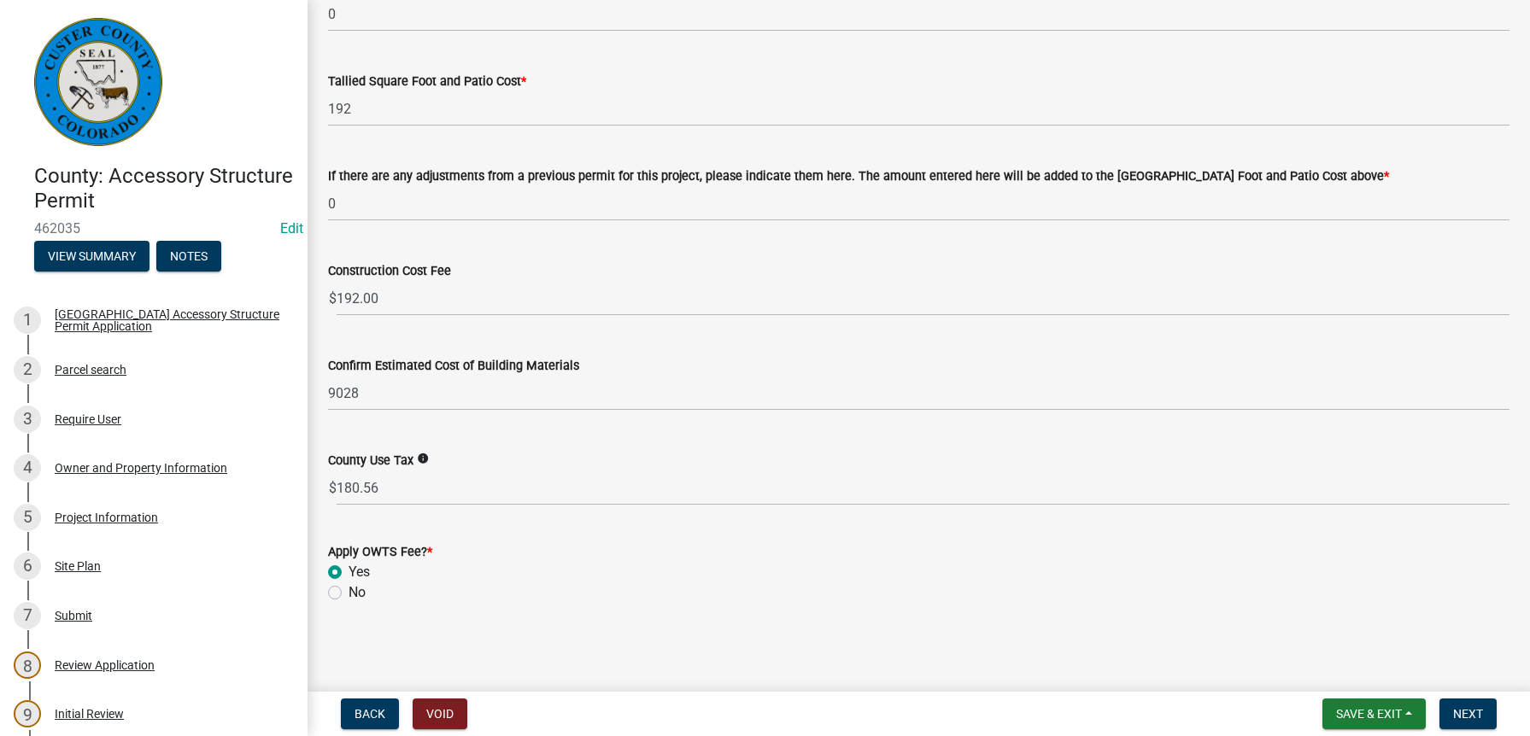
radio input "true"
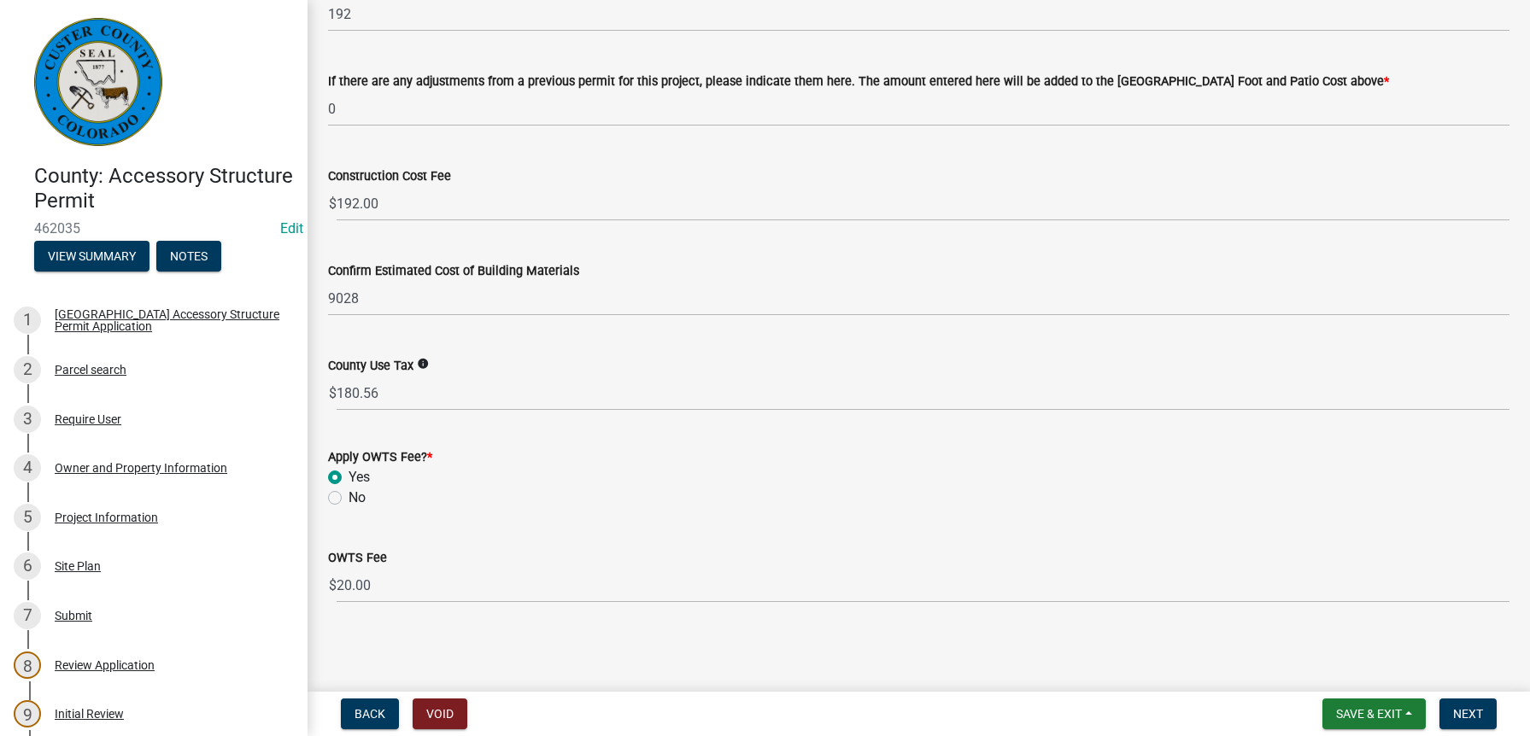
click at [349, 500] on label "No" at bounding box center [357, 498] width 17 height 21
click at [349, 499] on input "No" at bounding box center [354, 493] width 11 height 11
radio input "true"
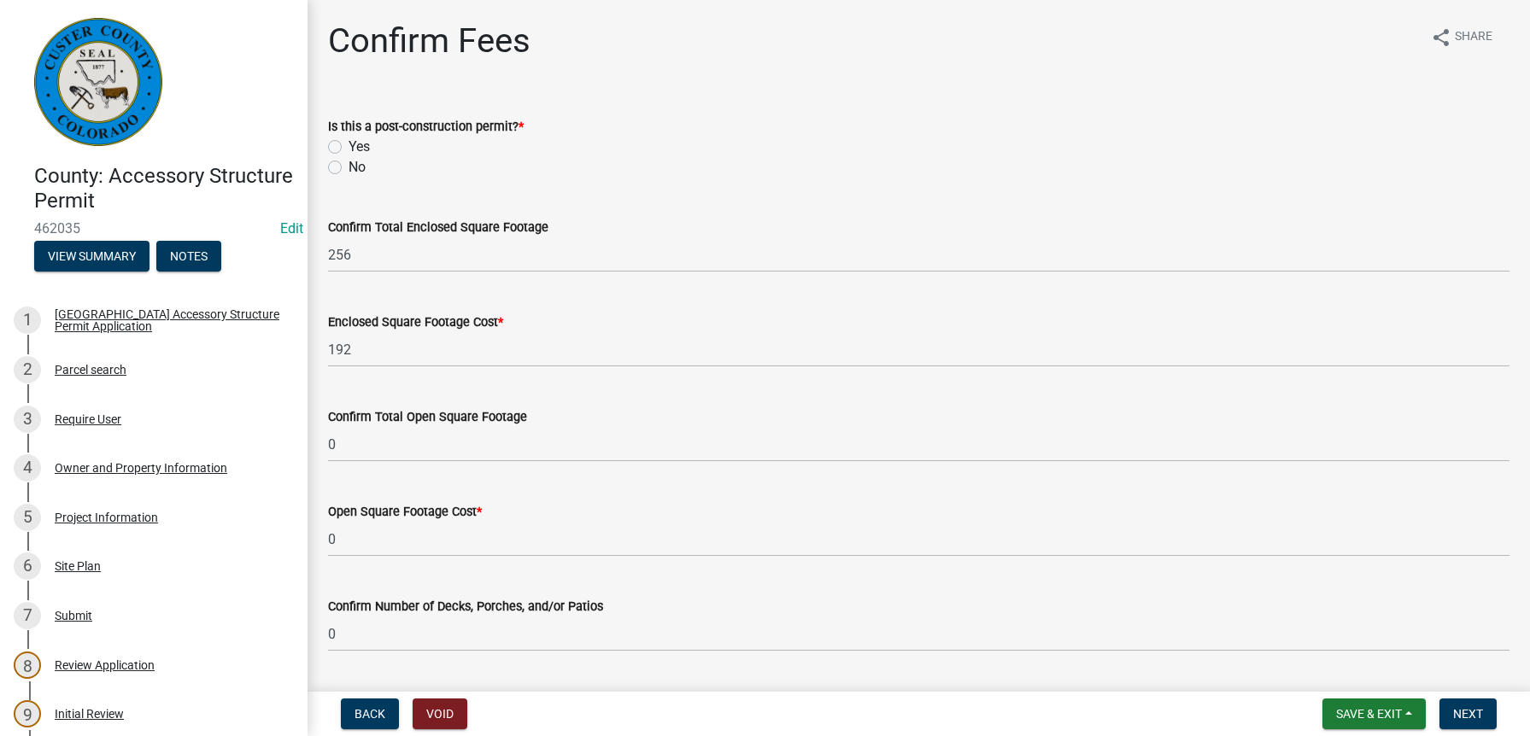
click at [349, 168] on label "No" at bounding box center [357, 167] width 17 height 21
click at [349, 168] on input "No" at bounding box center [354, 162] width 11 height 11
radio input "true"
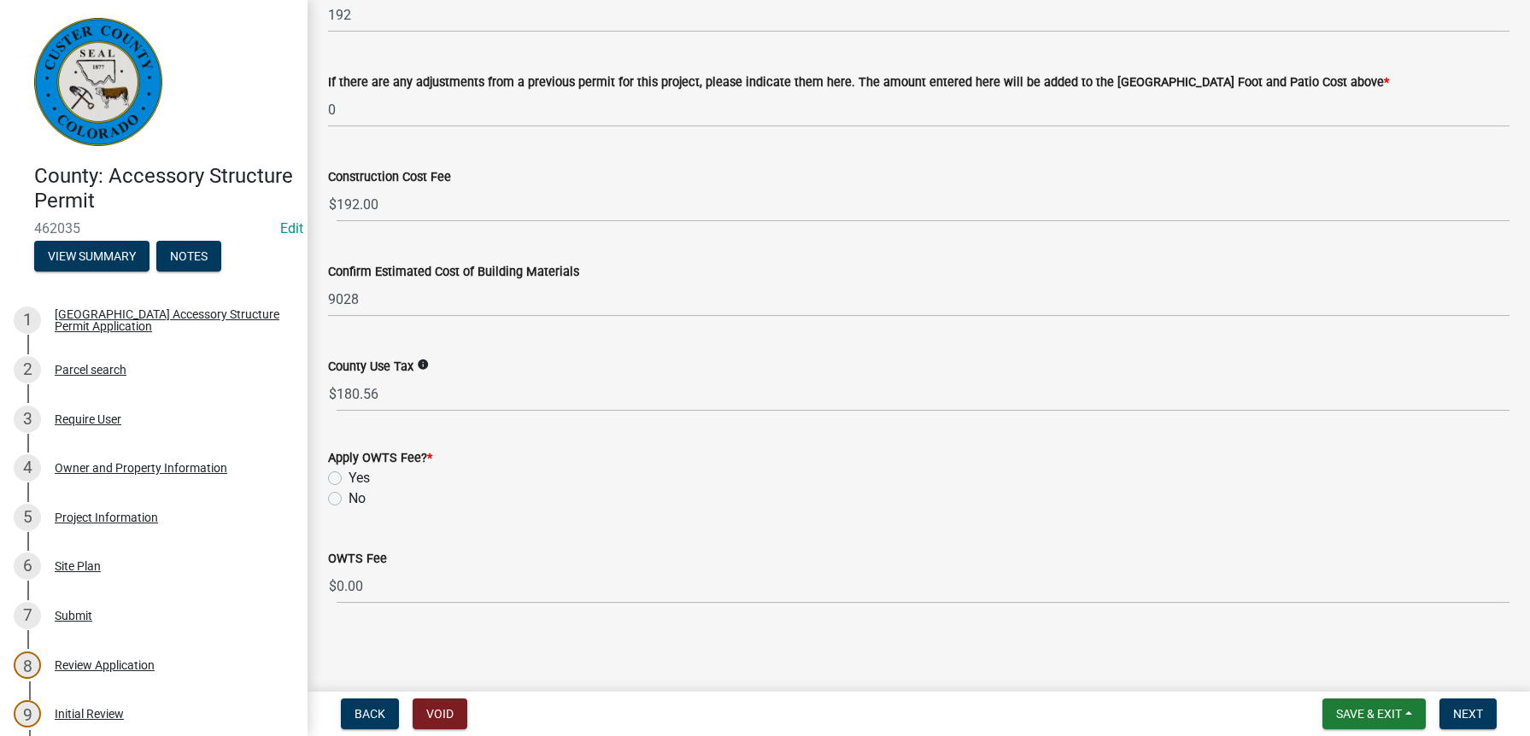
scroll to position [810, 0]
click at [349, 479] on label "Yes" at bounding box center [359, 477] width 21 height 21
click at [349, 478] on input "Yes" at bounding box center [354, 472] width 11 height 11
radio input "true"
click at [1480, 716] on span "Next" at bounding box center [1468, 714] width 30 height 14
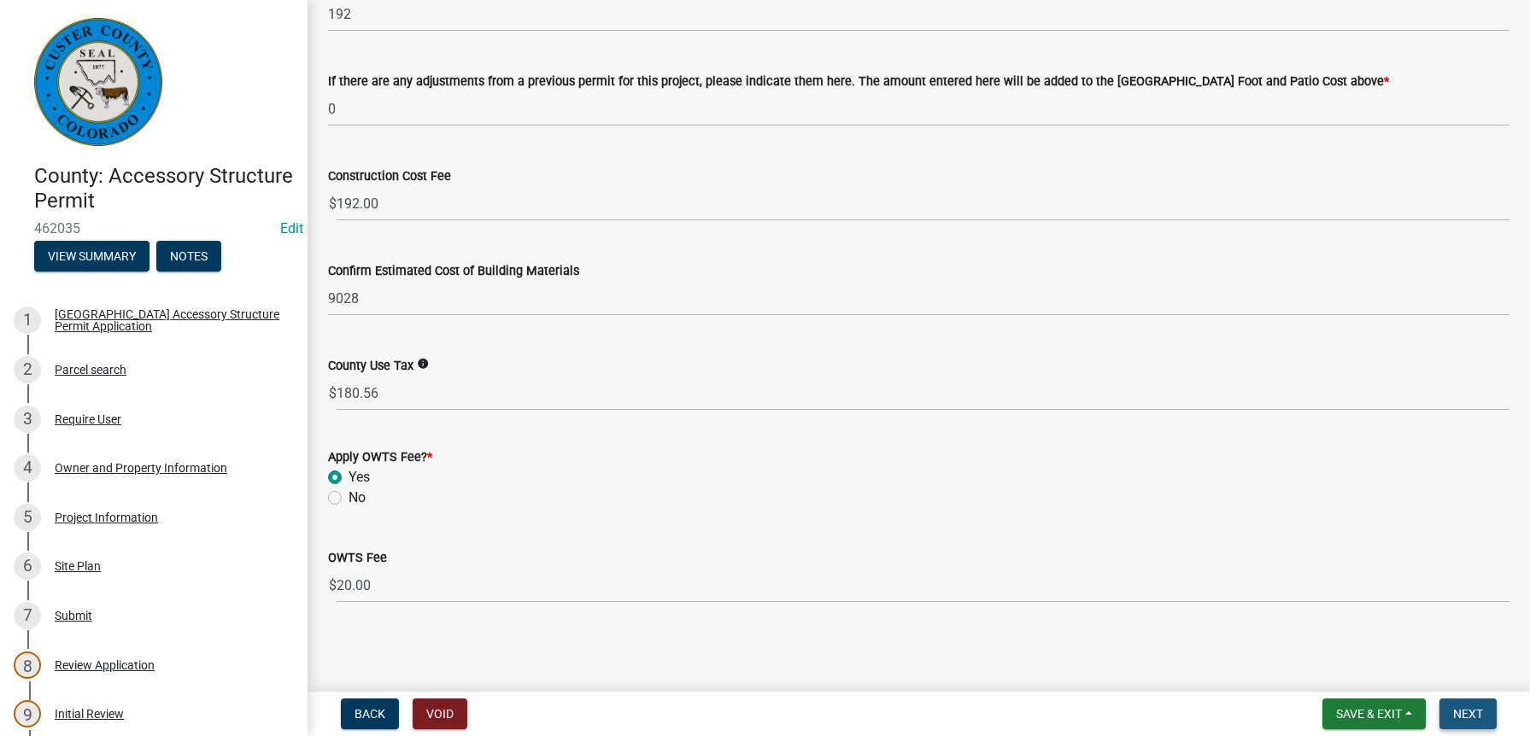
scroll to position [0, 0]
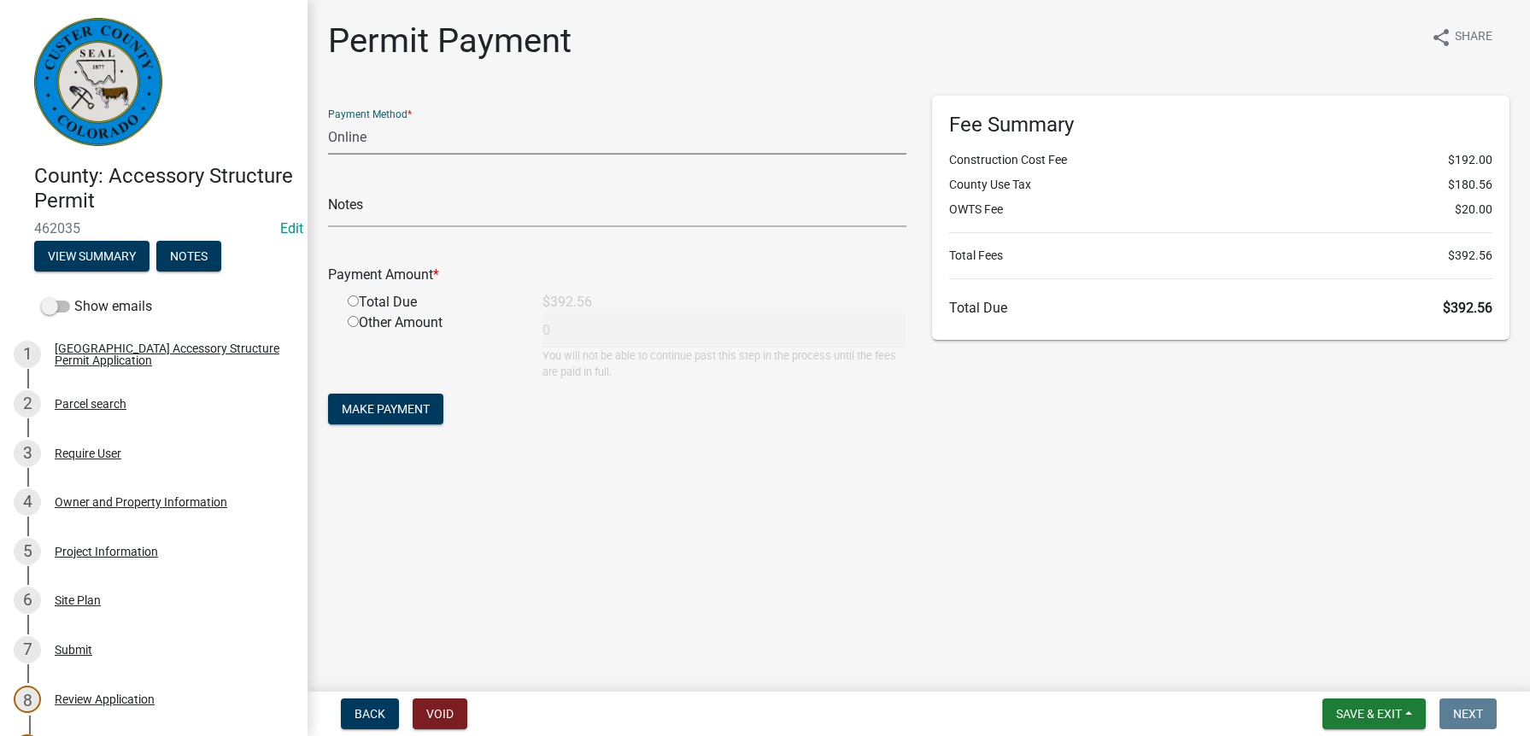
click at [472, 137] on select "Credit Card POS Check Cash Online" at bounding box center [617, 137] width 578 height 35
select select "1: 0"
click at [328, 120] on select "Credit Card POS Check Cash Online" at bounding box center [617, 137] width 578 height 35
click at [377, 214] on input "text" at bounding box center [617, 209] width 578 height 35
type input "3569"
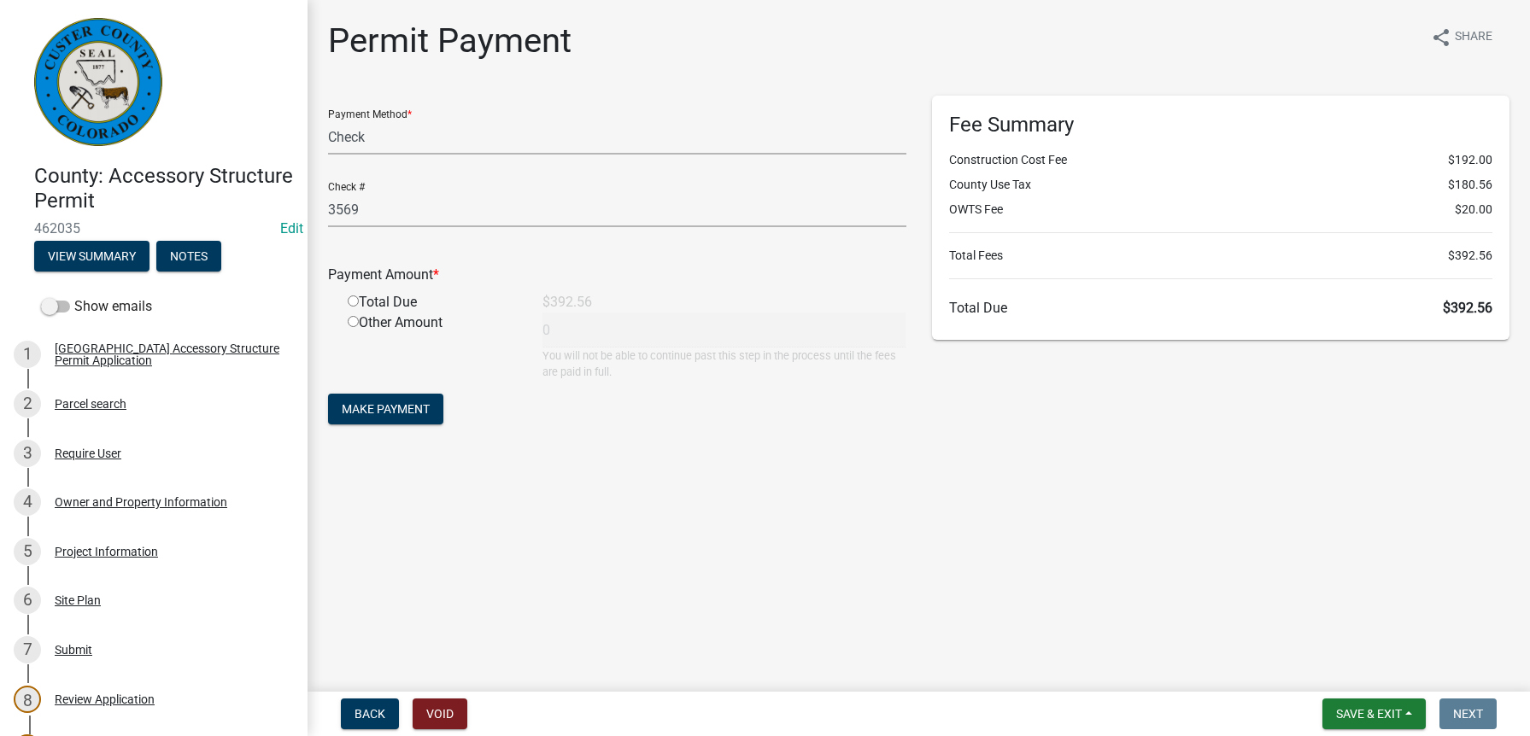
click at [353, 299] on input "radio" at bounding box center [353, 301] width 11 height 11
radio input "true"
type input "392.56"
click at [397, 419] on button "Make Payment" at bounding box center [385, 409] width 115 height 31
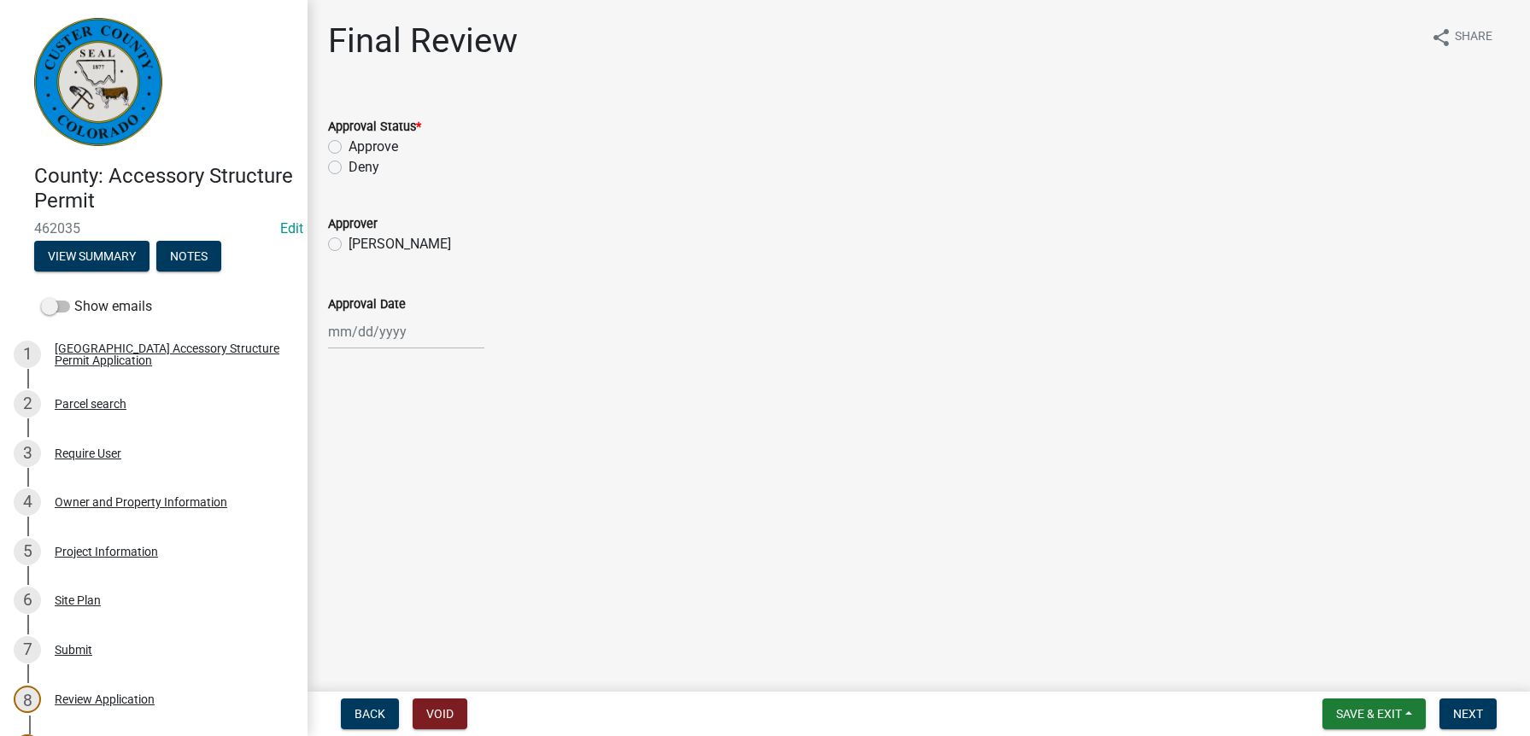
click at [349, 144] on label "Approve" at bounding box center [374, 147] width 50 height 21
click at [349, 144] on input "Approve" at bounding box center [354, 142] width 11 height 11
radio input "true"
click at [349, 248] on label "[PERSON_NAME]" at bounding box center [400, 244] width 103 height 21
click at [349, 245] on input "[PERSON_NAME]" at bounding box center [354, 239] width 11 height 11
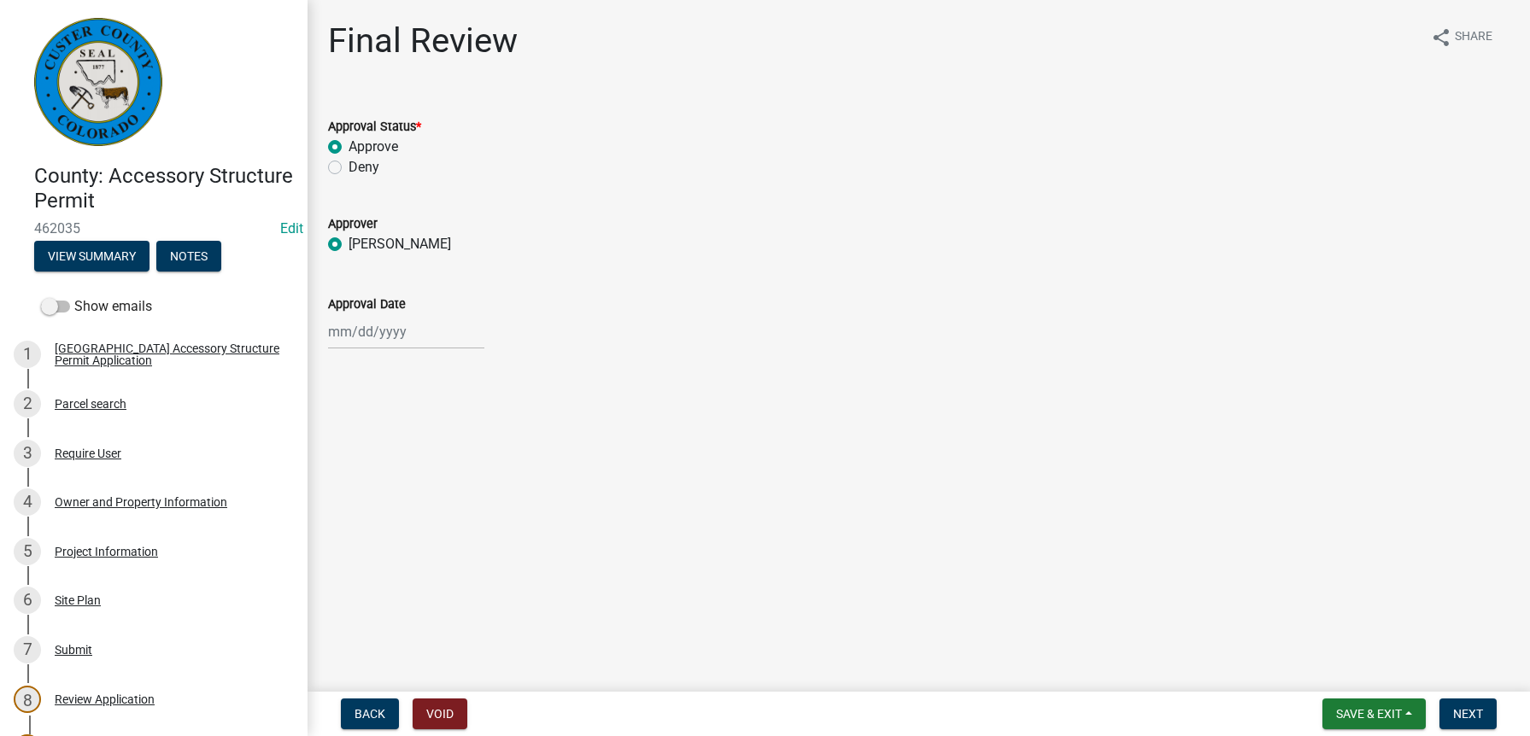
radio input "true"
click at [345, 329] on div at bounding box center [406, 331] width 156 height 35
select select "8"
select select "2025"
click at [342, 475] on div "11" at bounding box center [344, 477] width 27 height 27
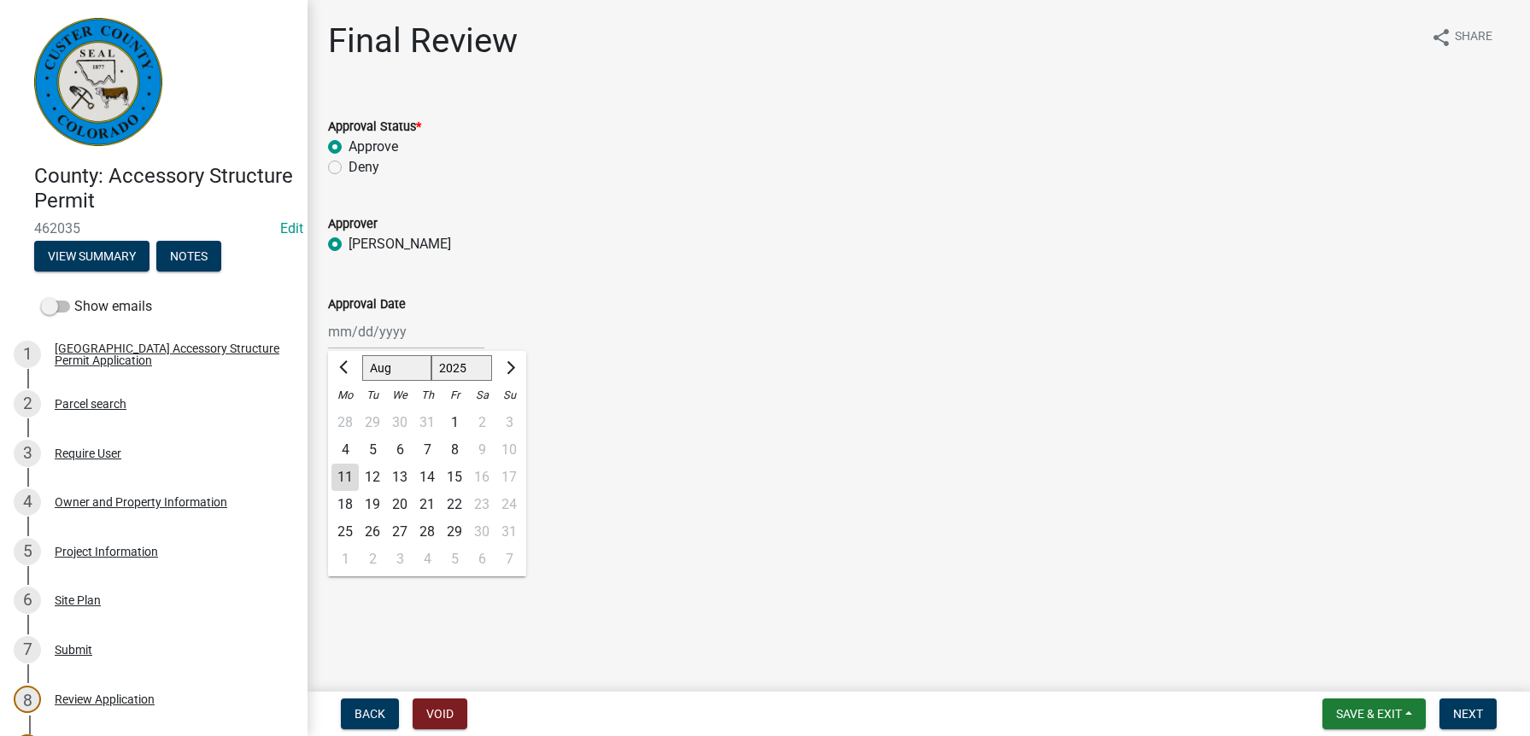
type input "[DATE]"
click at [1479, 709] on span "Next" at bounding box center [1468, 714] width 30 height 14
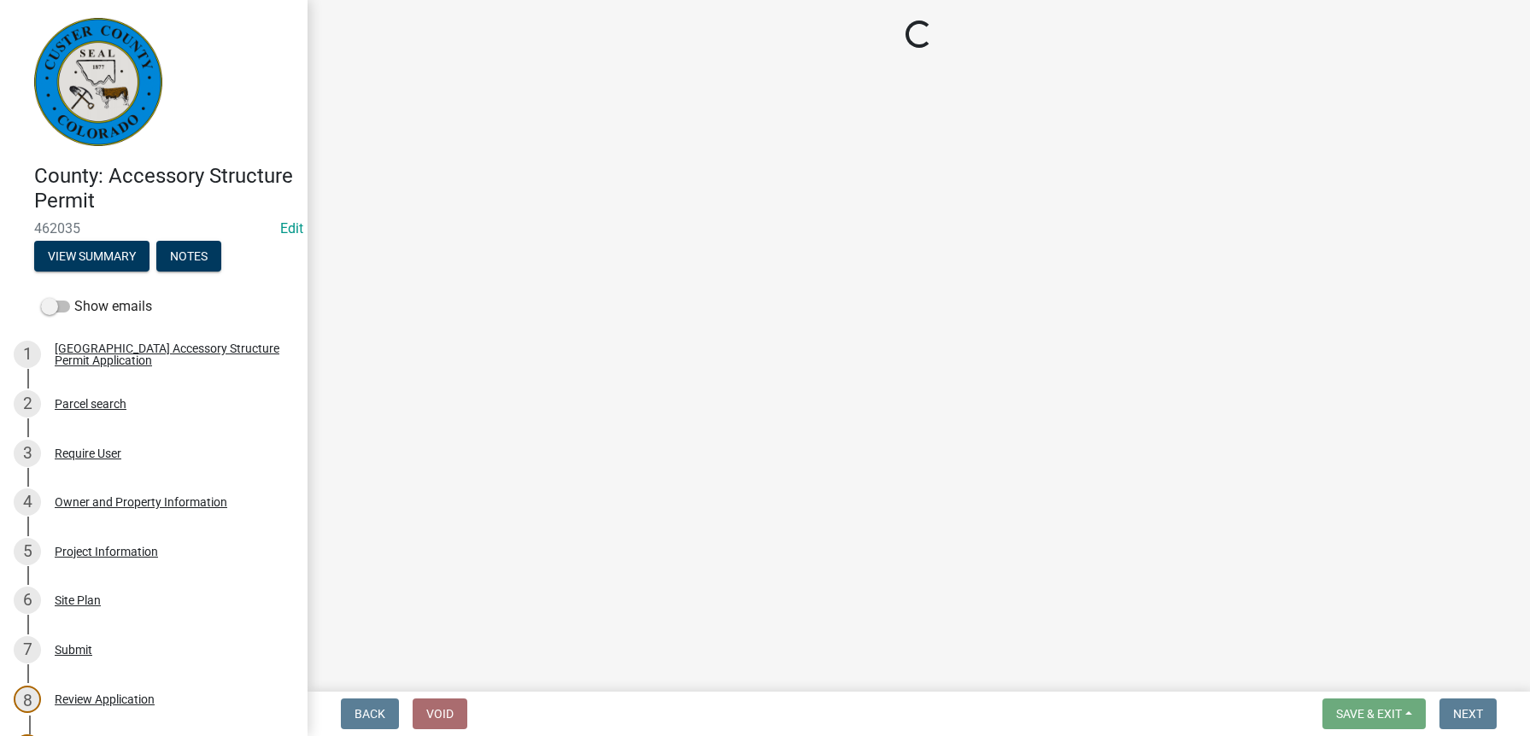
select select "cd09b013-b94f-4524-a046-a3f04ce1867e"
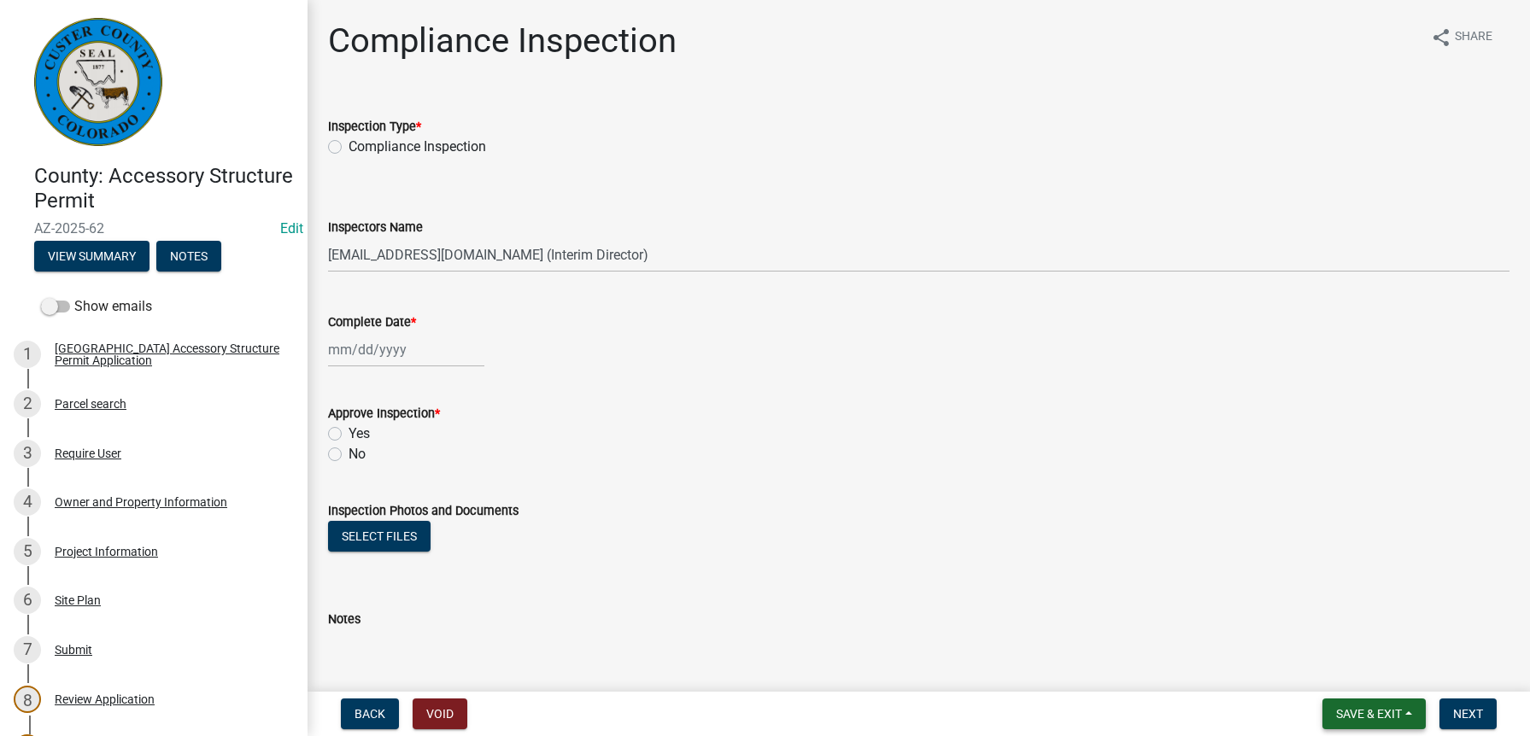
click at [1348, 727] on button "Save & Exit" at bounding box center [1373, 714] width 103 height 31
click at [1346, 667] on button "Save & Exit" at bounding box center [1357, 669] width 137 height 41
